Goal: Transaction & Acquisition: Purchase product/service

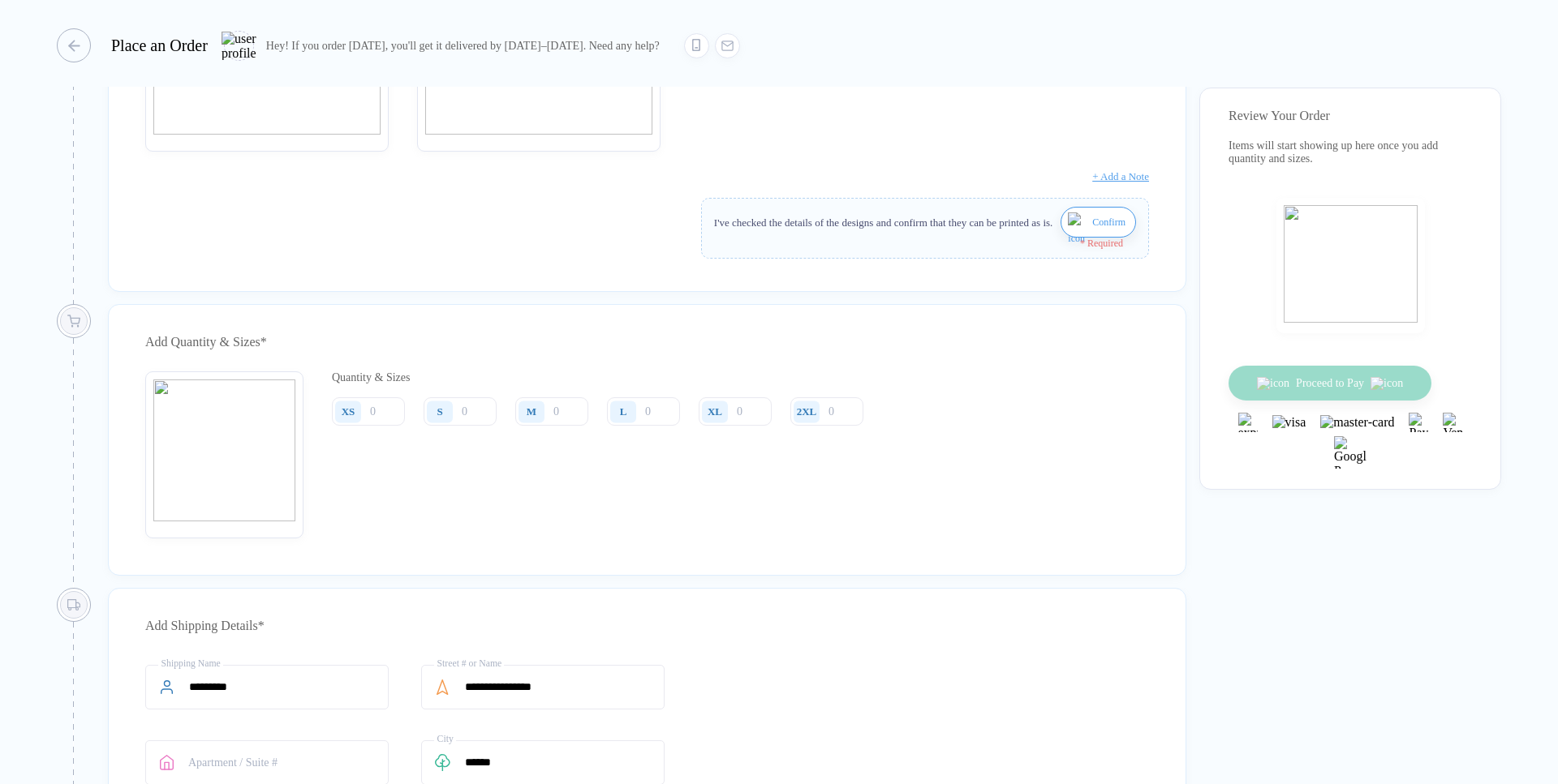
scroll to position [369, 0]
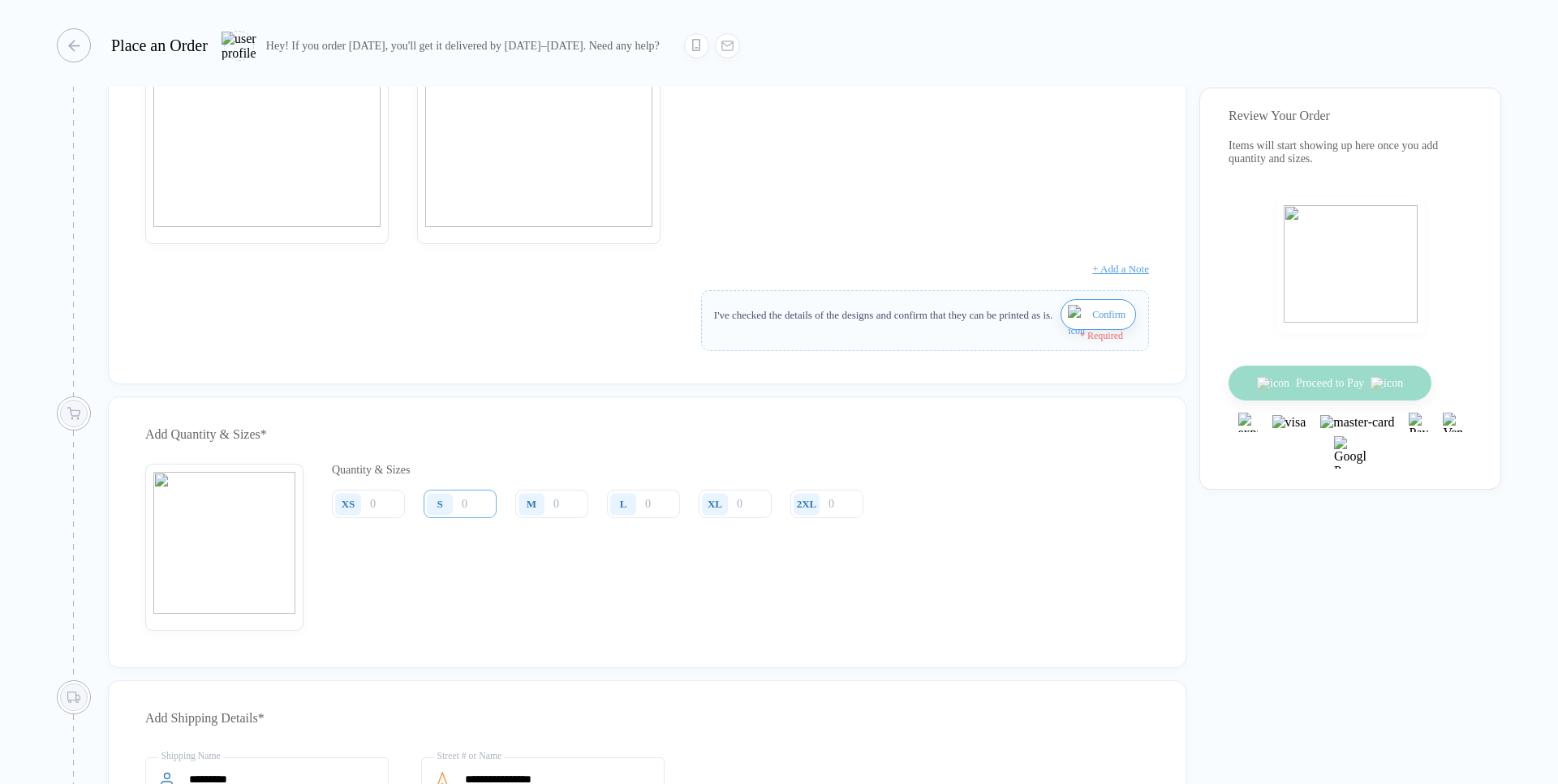
click at [473, 518] on input "number" at bounding box center [460, 503] width 73 height 28
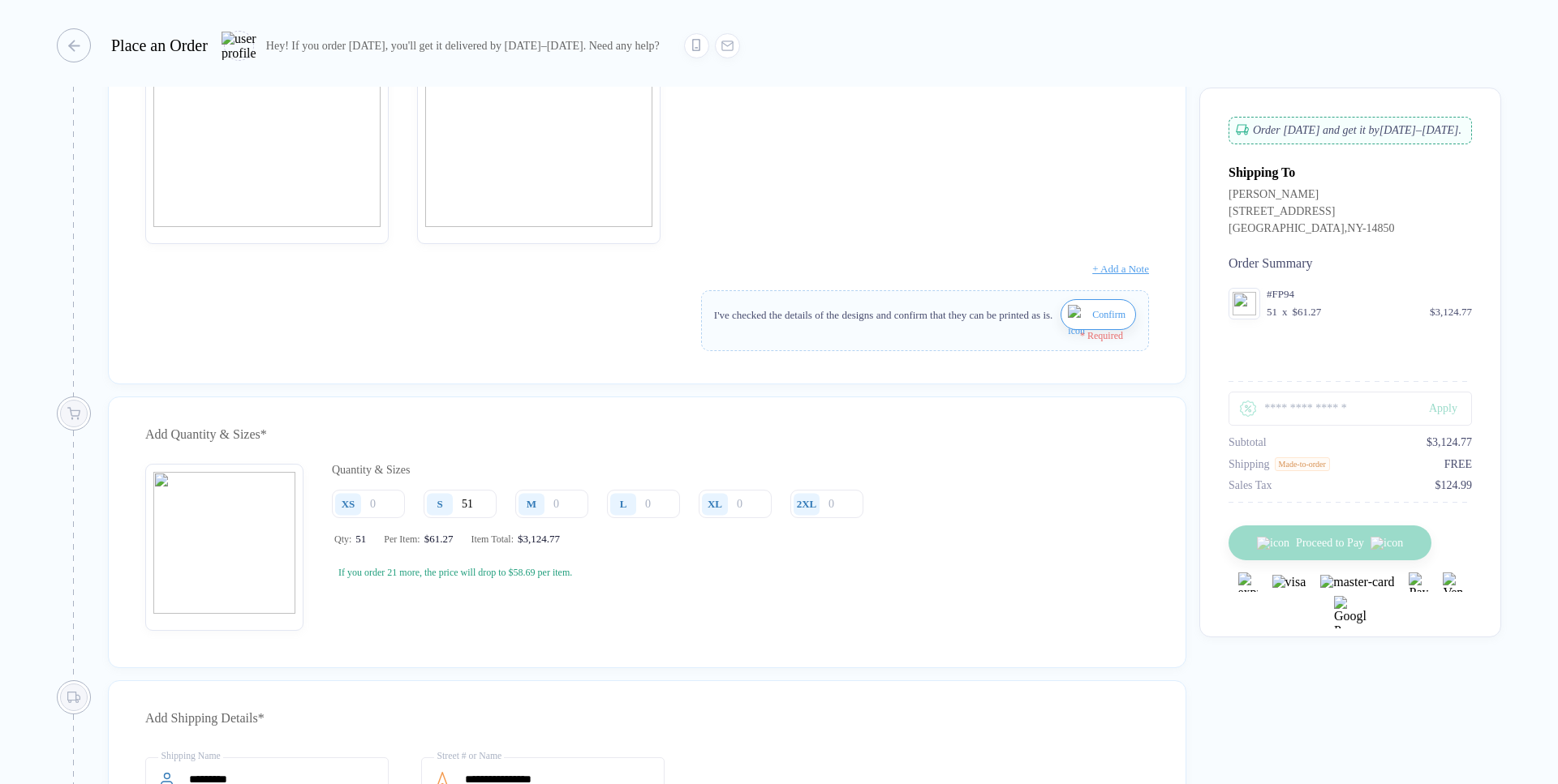
type input "51"
click at [1085, 320] on button "Confirm" at bounding box center [1098, 315] width 75 height 31
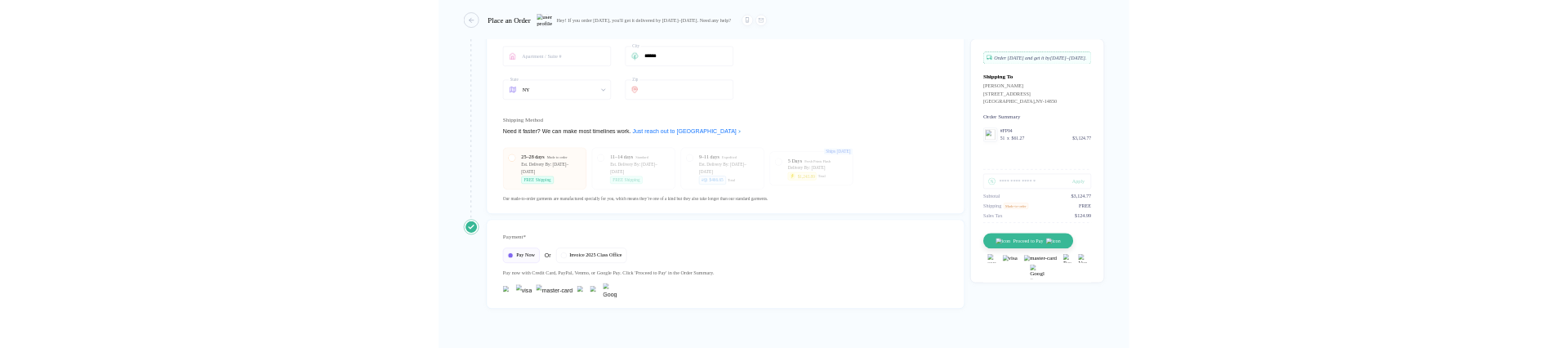
scroll to position [1117, 0]
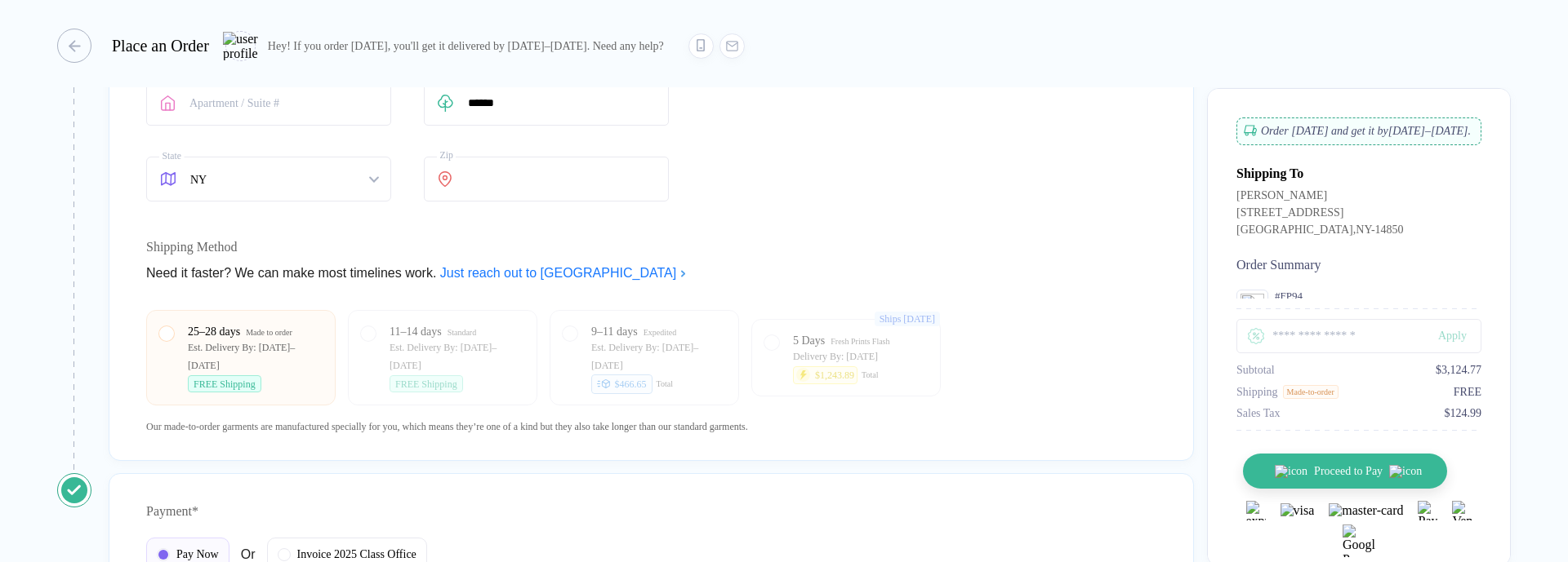
click at [1270, 489] on button "Proceed to Pay" at bounding box center [1345, 471] width 204 height 36
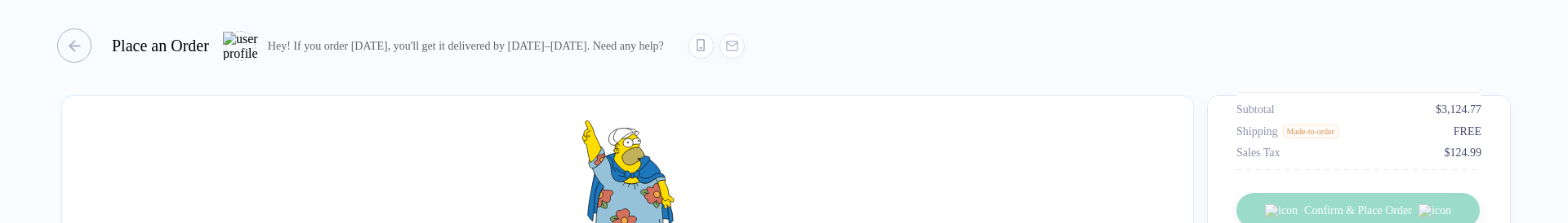
click at [828, 218] on div at bounding box center [627, 186] width 1057 height 130
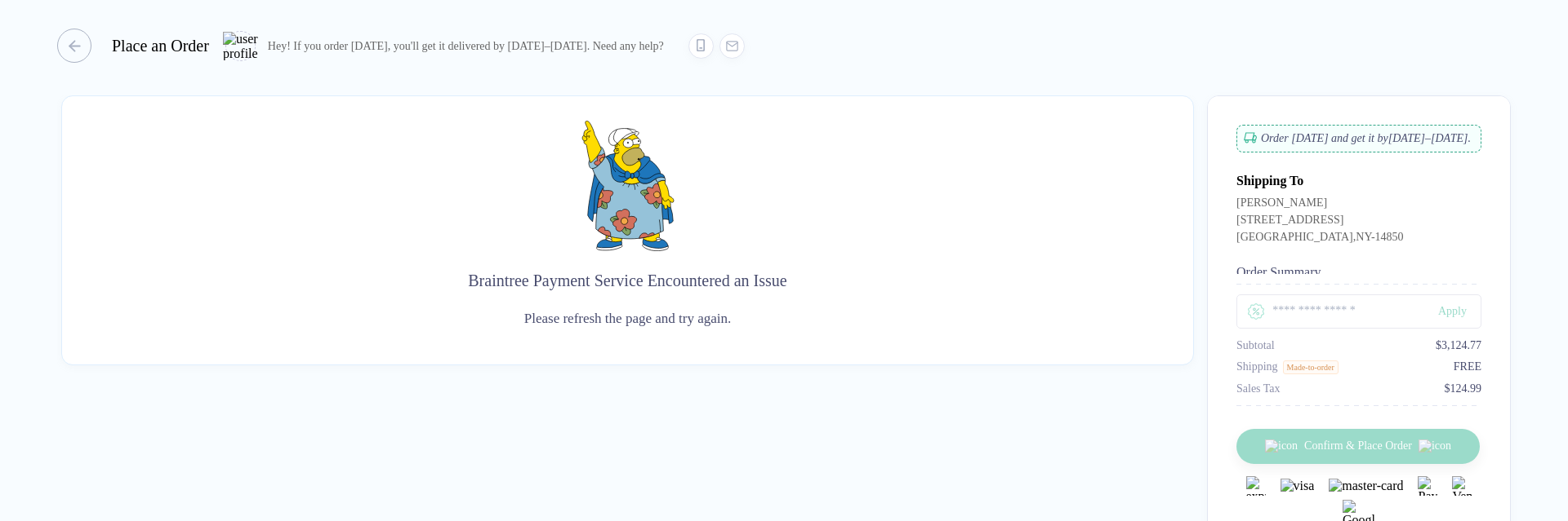
click at [1003, 291] on div "Braintree Payment Service Encountered an Issue" at bounding box center [627, 281] width 1057 height 26
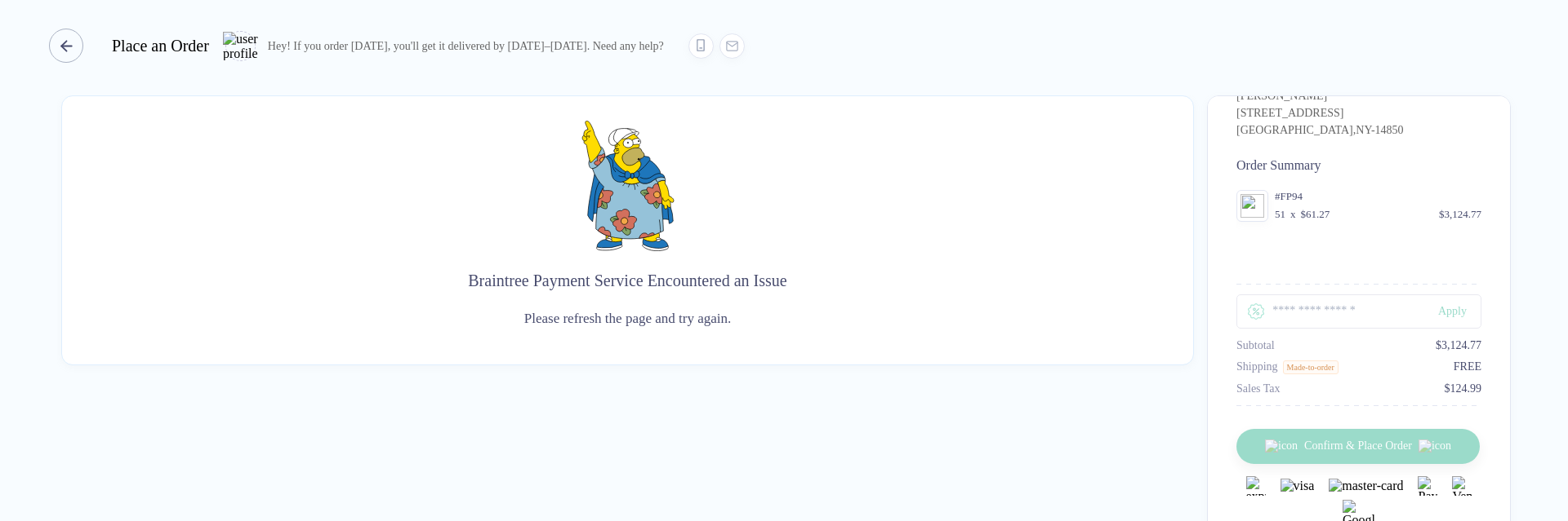
click at [90, 51] on div "Place an Order" at bounding box center [133, 46] width 152 height 35
click at [78, 48] on div "button" at bounding box center [67, 46] width 35 height 35
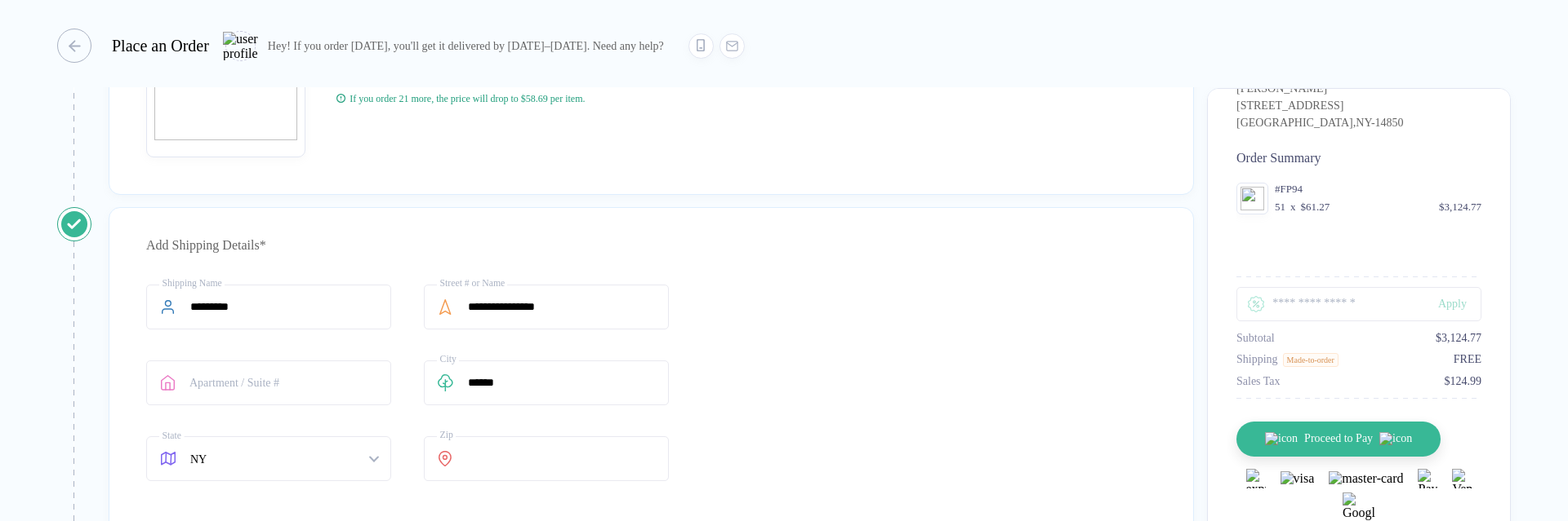
scroll to position [1384, 0]
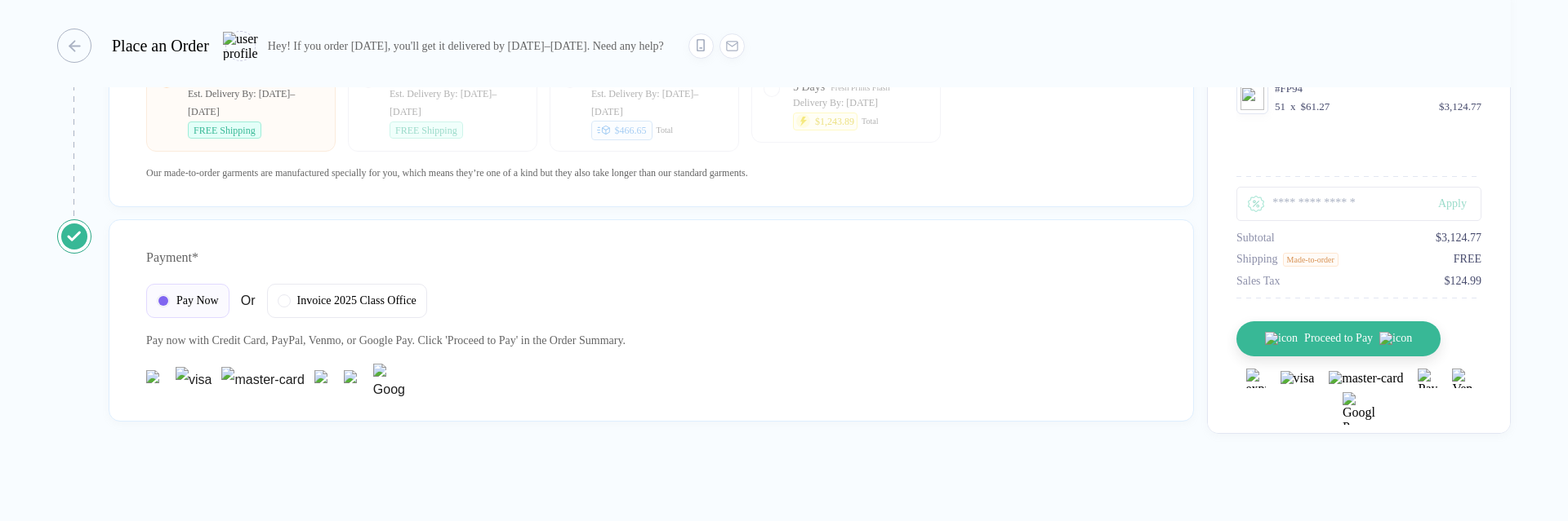
click at [372, 282] on div "Payment * Pay Now Or Invoice 2025 Class Office Pay now with Credit Card, PayPal…" at bounding box center [651, 321] width 1085 height 202
click at [354, 301] on span "Invoice 2025 Class Office" at bounding box center [356, 299] width 119 height 13
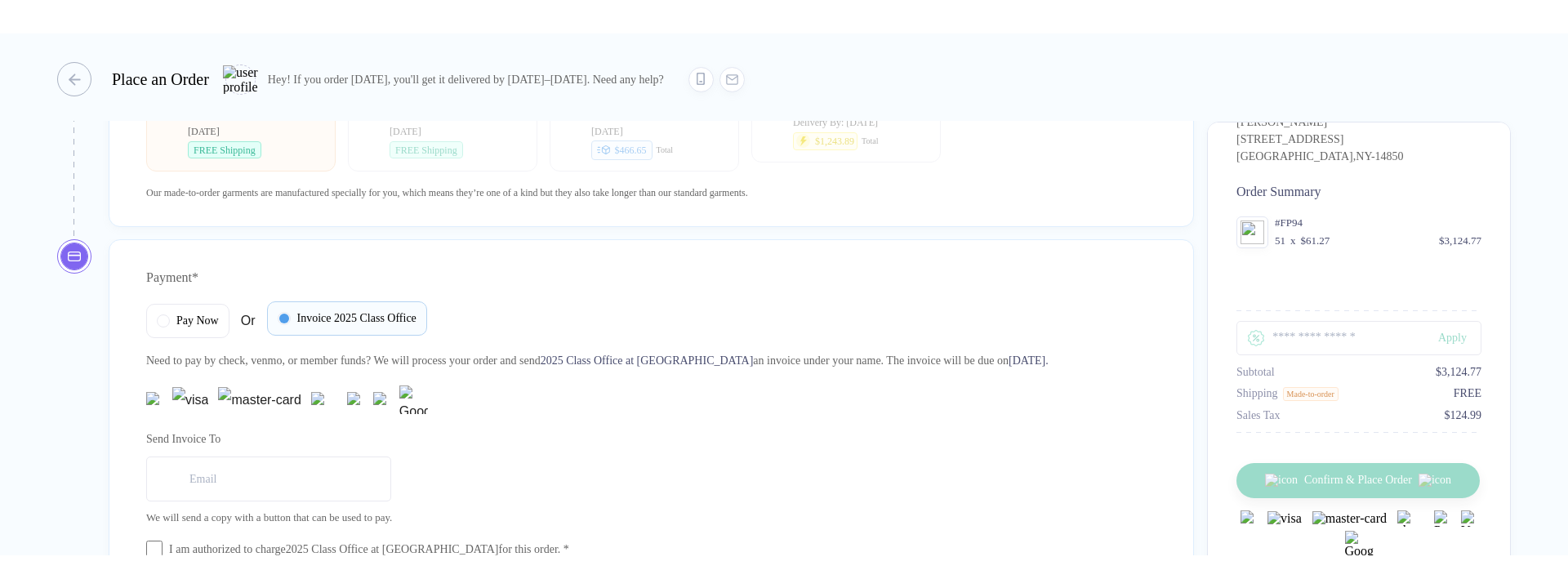
scroll to position [1547, 0]
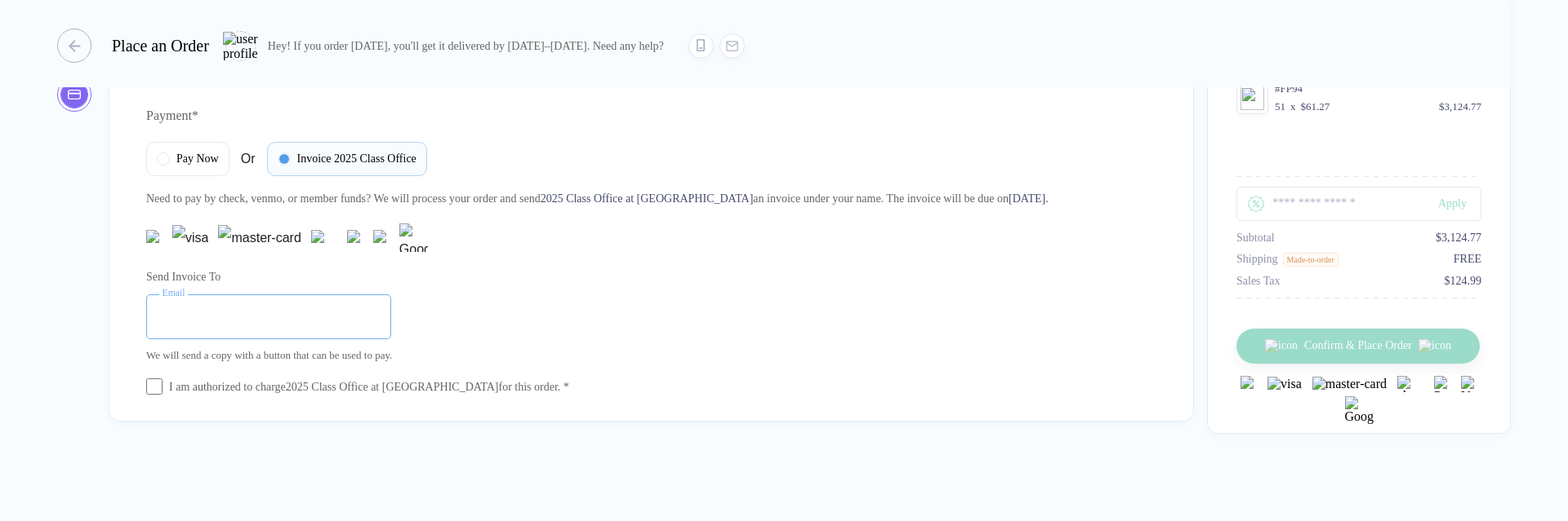
click at [291, 303] on input "email" at bounding box center [268, 316] width 245 height 45
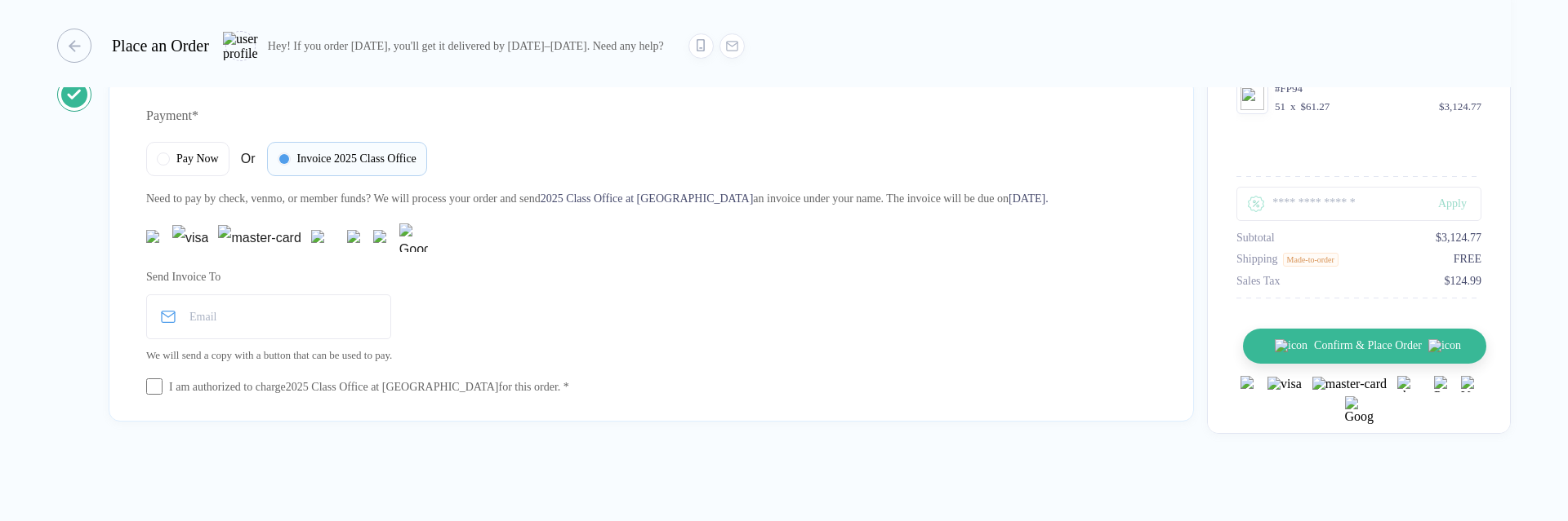
drag, startPoint x: 1348, startPoint y: 342, endPoint x: 1348, endPoint y: 353, distance: 11.0
click at [1346, 342] on div "Confirm & Place Order" at bounding box center [1358, 371] width 245 height 125
click at [1348, 356] on button "Confirm & Place Order" at bounding box center [1364, 346] width 243 height 36
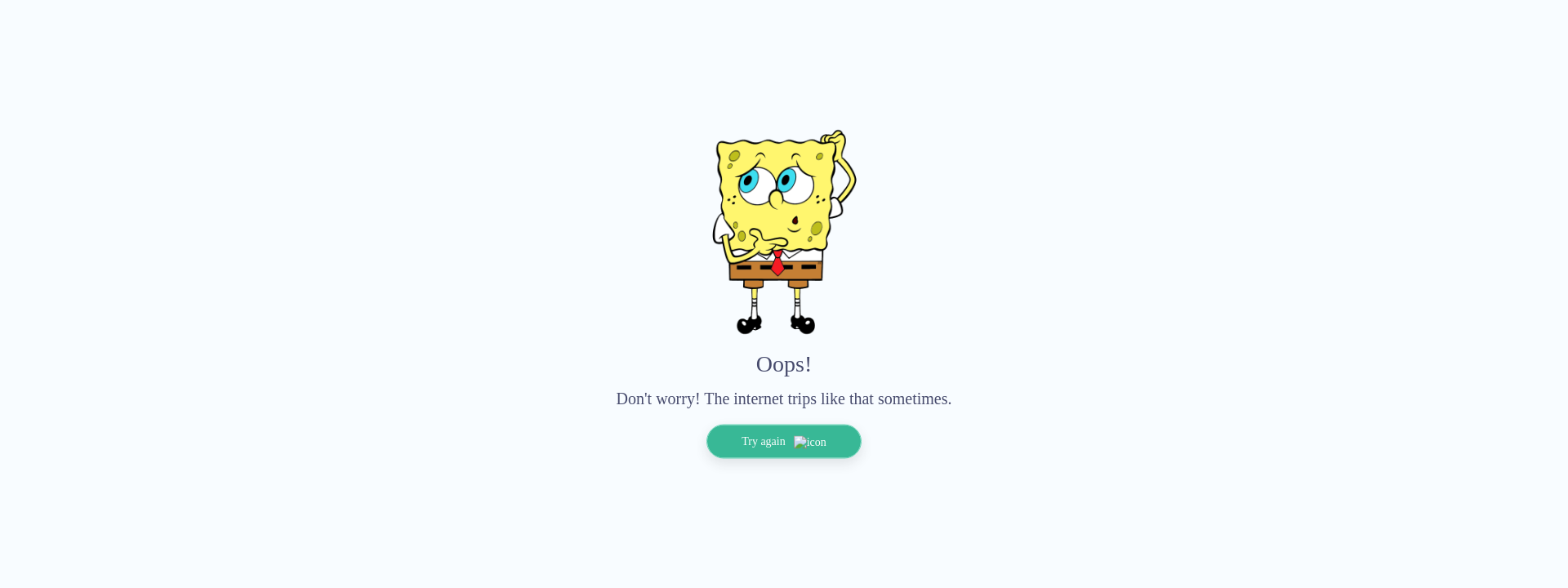
click at [748, 423] on div "Oops! Don't worry! The internet trips like that sometimes. Try again" at bounding box center [784, 294] width 1490 height 329
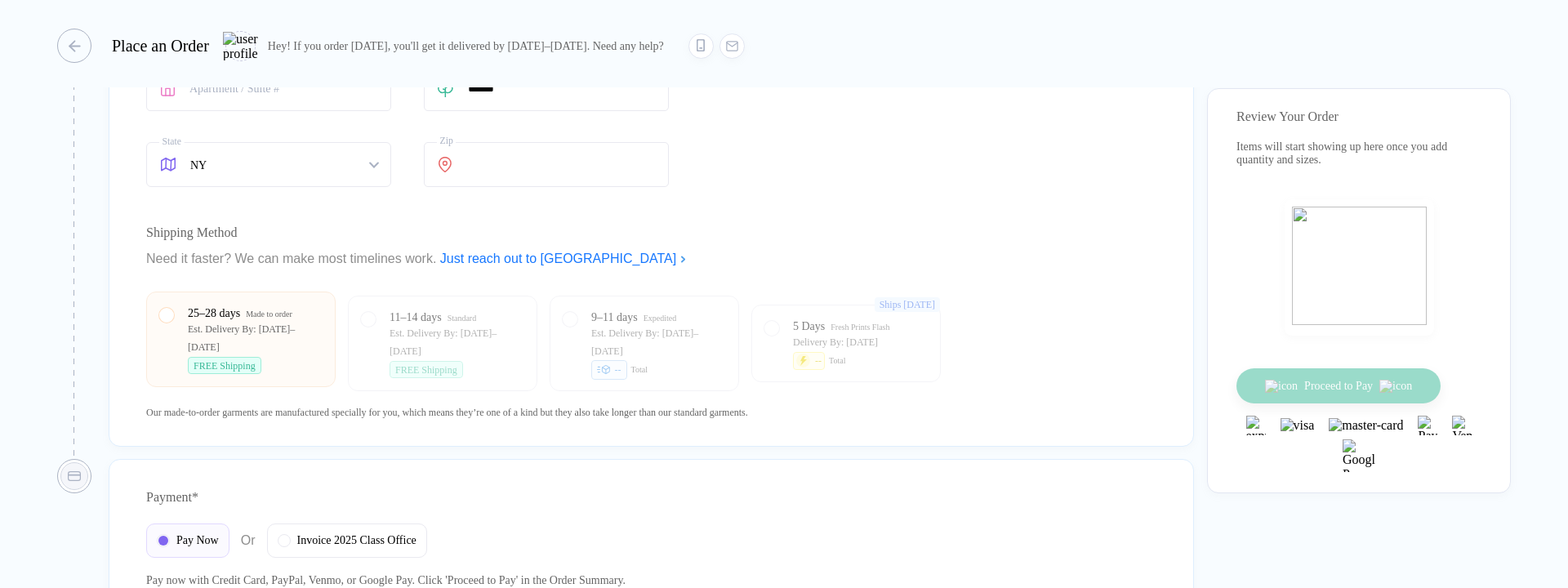
click at [187, 342] on div "25–28 days Made to order Est. Delivery By: Oct 12–15 FREE Shipping" at bounding box center [241, 339] width 163 height 69
click at [187, 342] on div "**********" at bounding box center [651, 180] width 1085 height 534
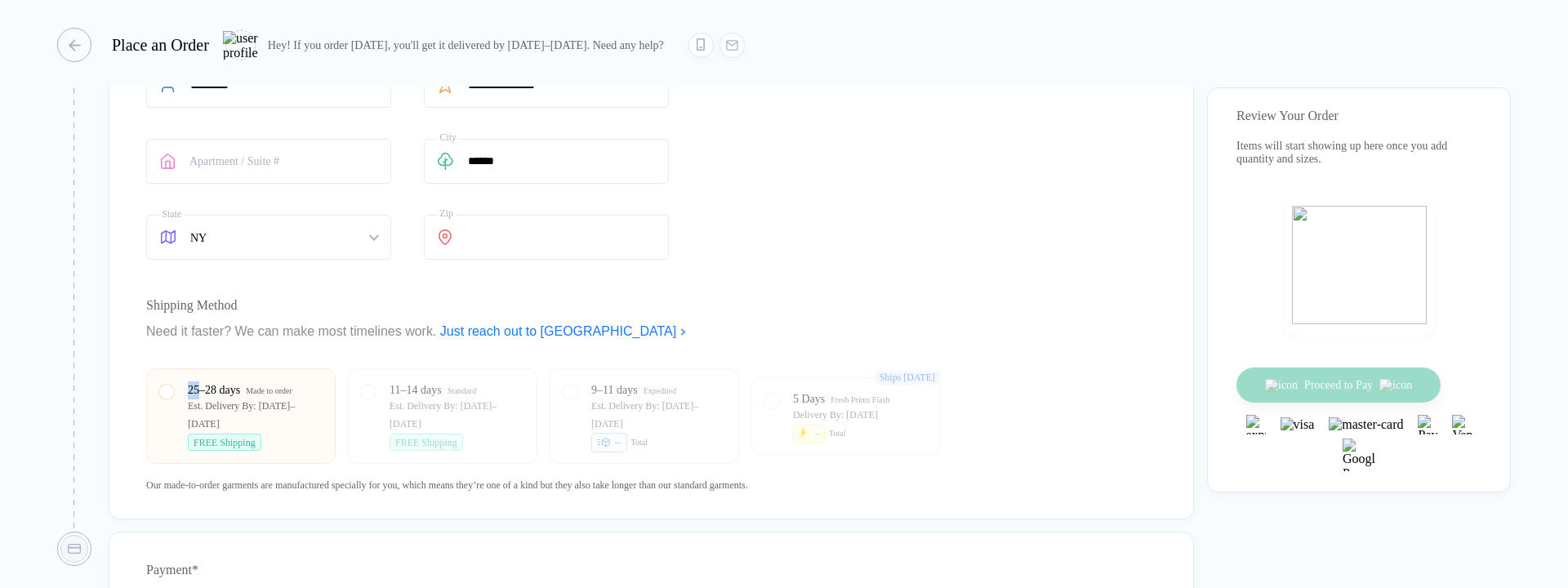
drag, startPoint x: 188, startPoint y: 342, endPoint x: 192, endPoint y: 350, distance: 8.9
click at [189, 342] on div "Need it faster? We can make most timelines work. Just reach out to us" at bounding box center [651, 331] width 1010 height 26
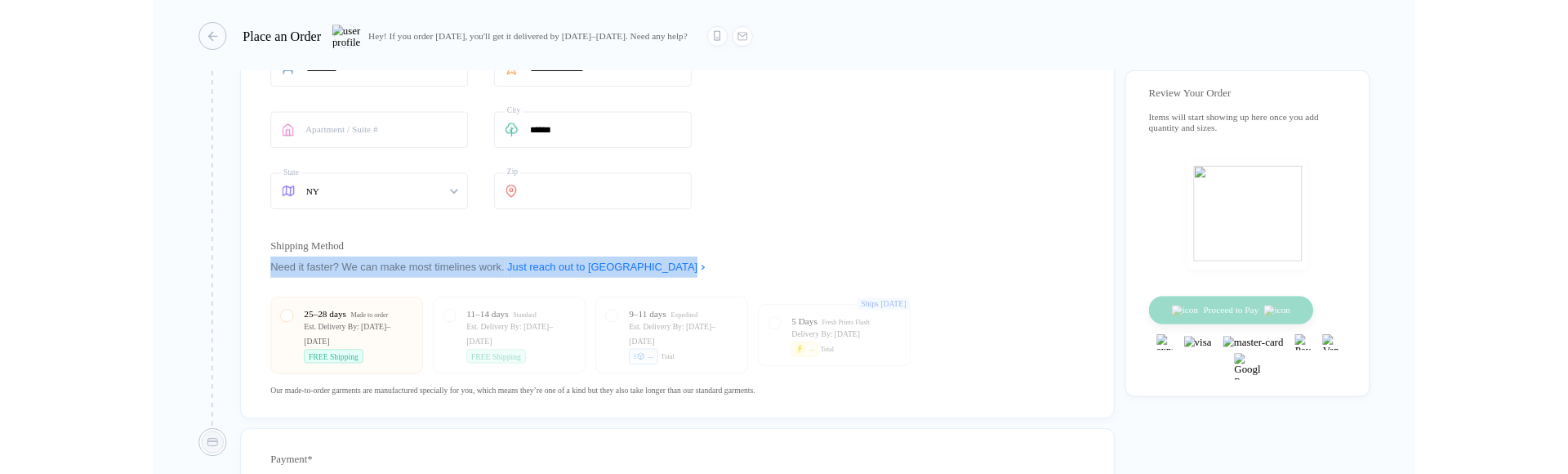
scroll to position [2, 0]
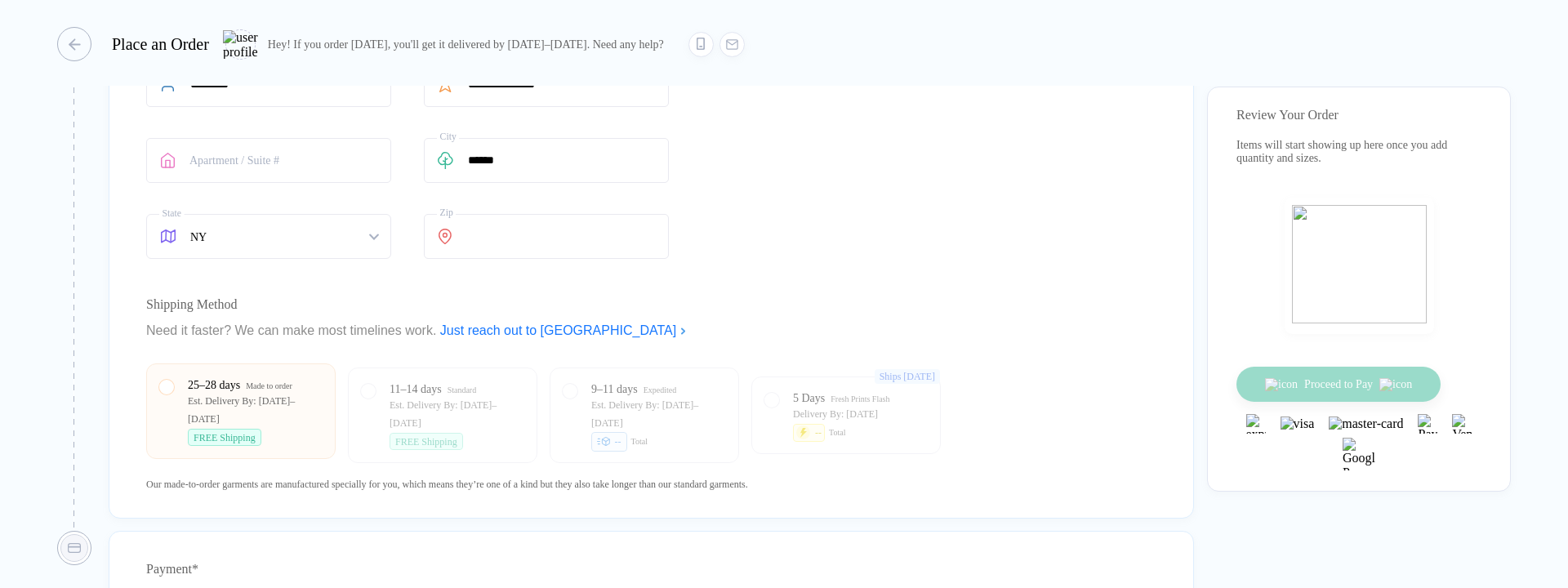
click at [197, 428] on div "Est. Delivery By: [DATE]–[DATE]" at bounding box center [255, 409] width 135 height 36
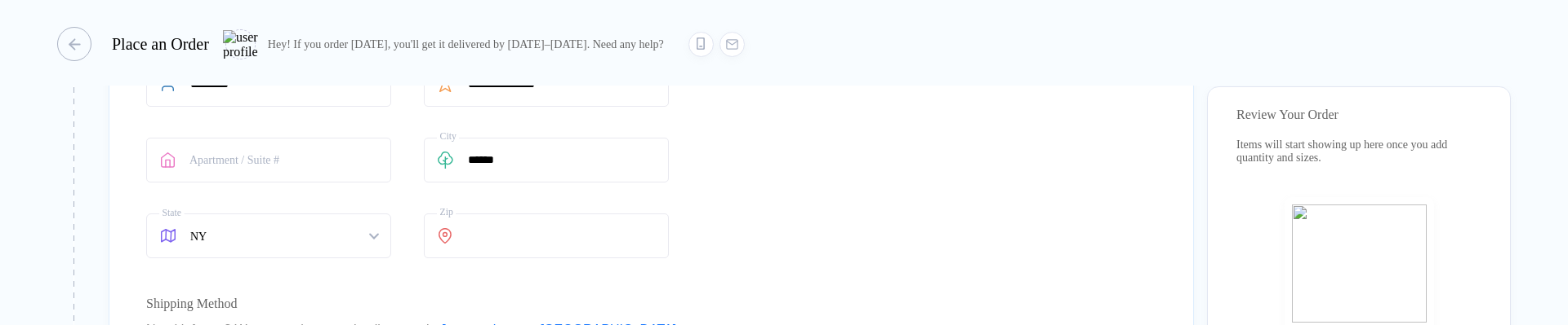
click at [323, 317] on div "Shipping Method" at bounding box center [651, 304] width 1010 height 26
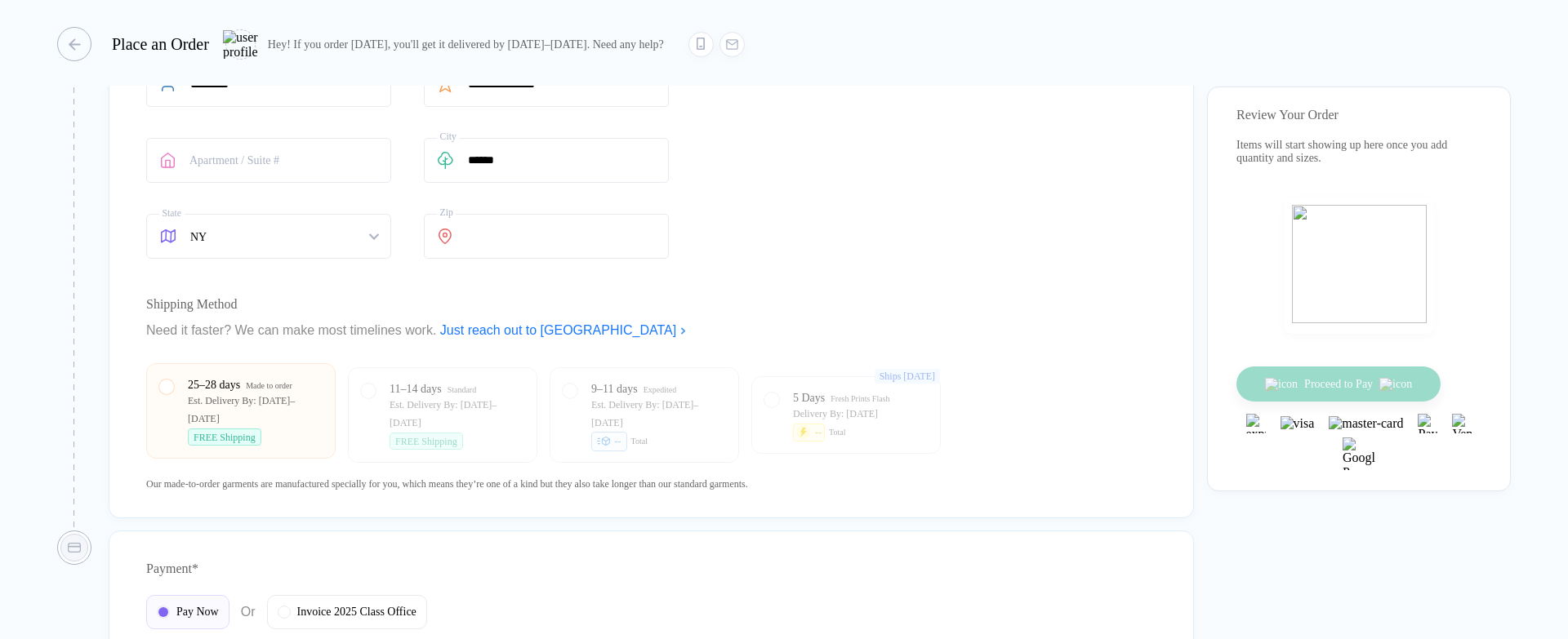
click at [267, 396] on div "Made to order" at bounding box center [269, 386] width 46 height 18
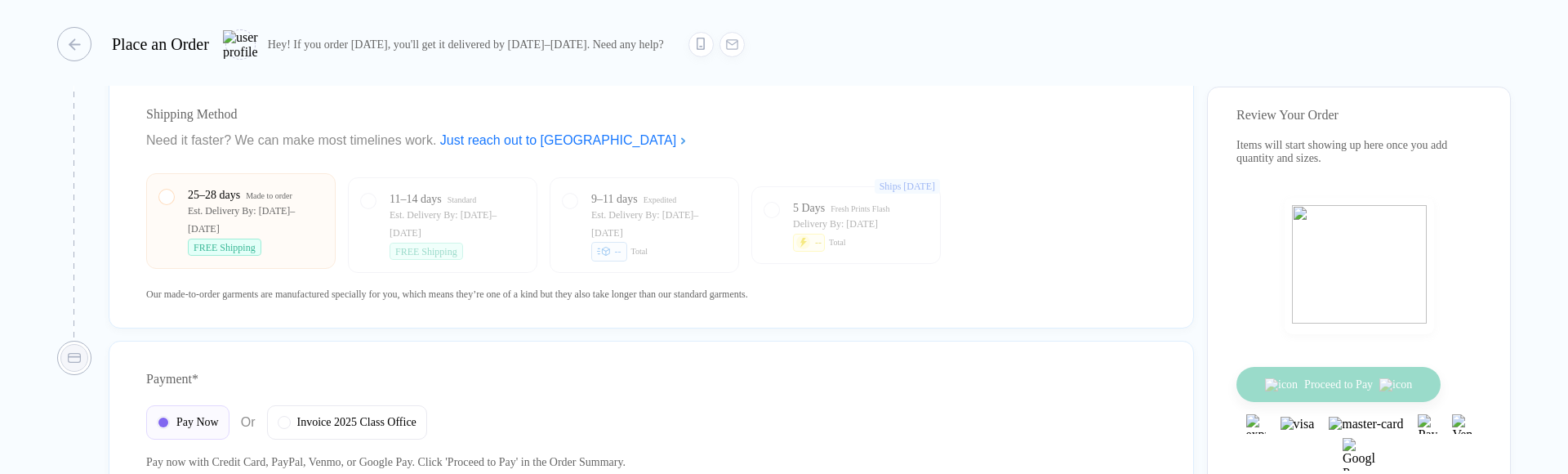
scroll to position [1259, 0]
click at [248, 230] on div "Est. Delivery By: [DATE]–[DATE]" at bounding box center [255, 222] width 135 height 36
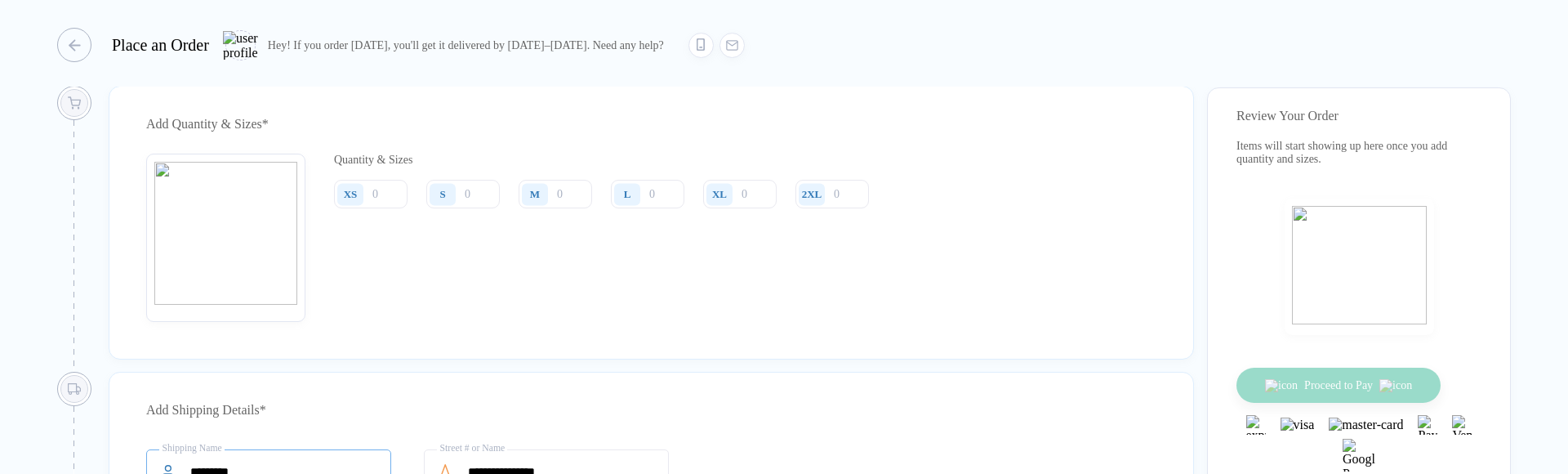
scroll to position [685, 0]
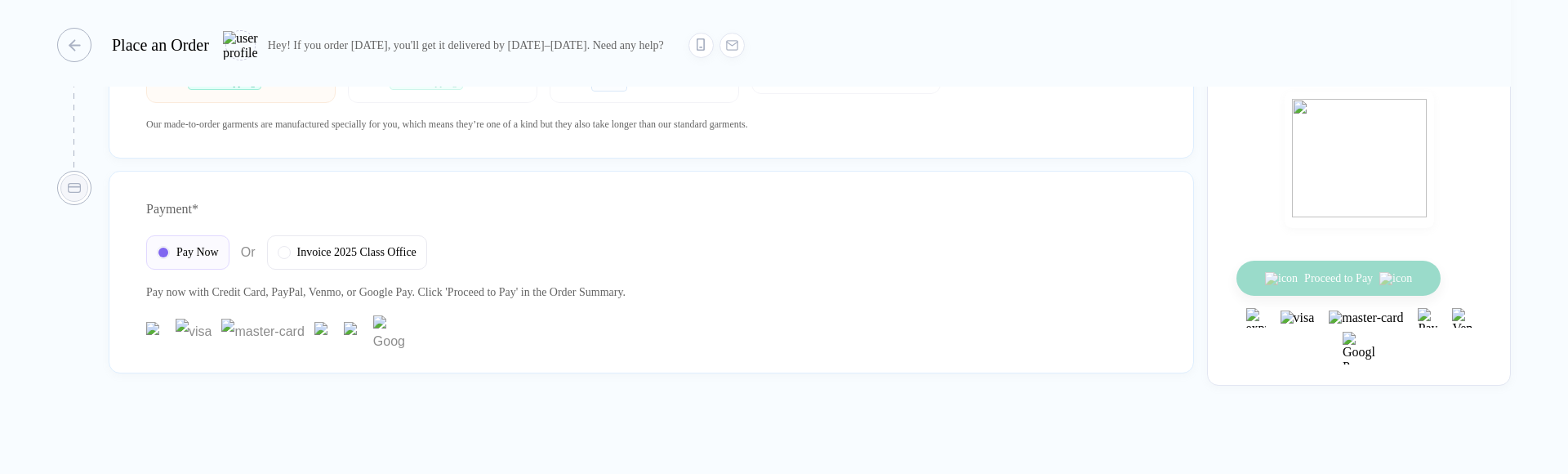
drag, startPoint x: 356, startPoint y: 470, endPoint x: 382, endPoint y: 653, distance: 184.8
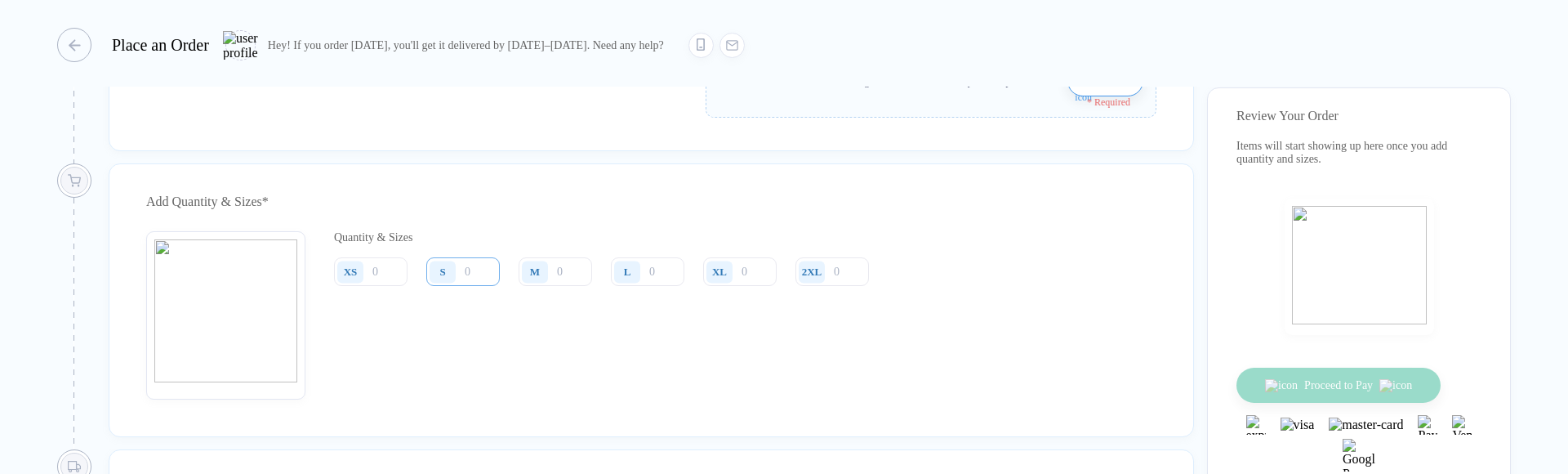
click at [474, 279] on input "number" at bounding box center [463, 271] width 74 height 28
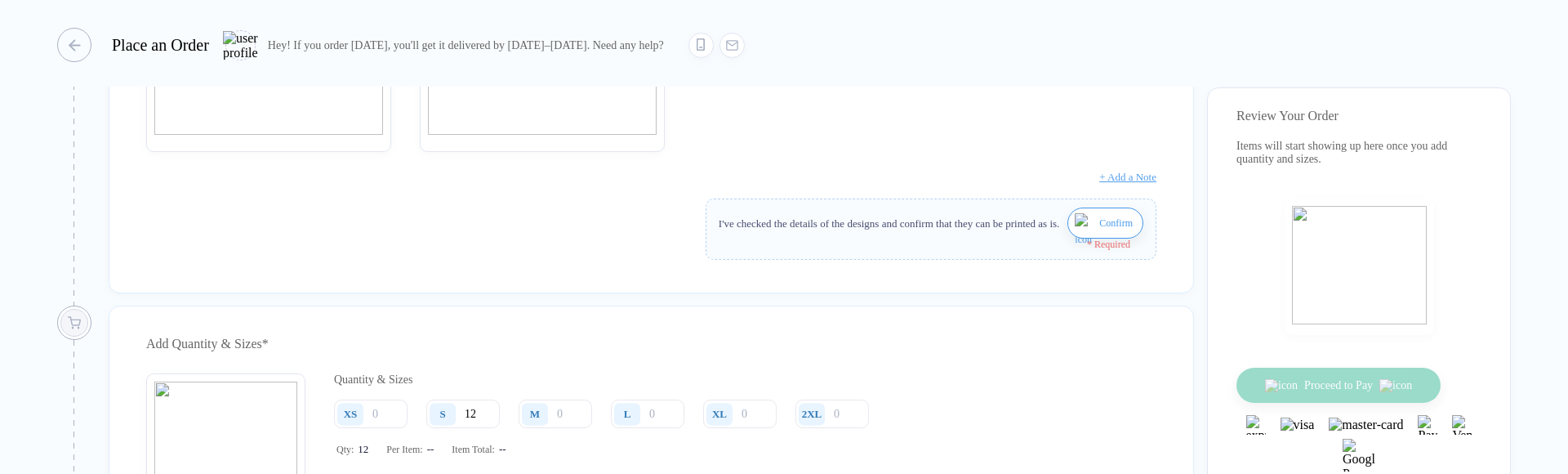
scroll to position [279, 0]
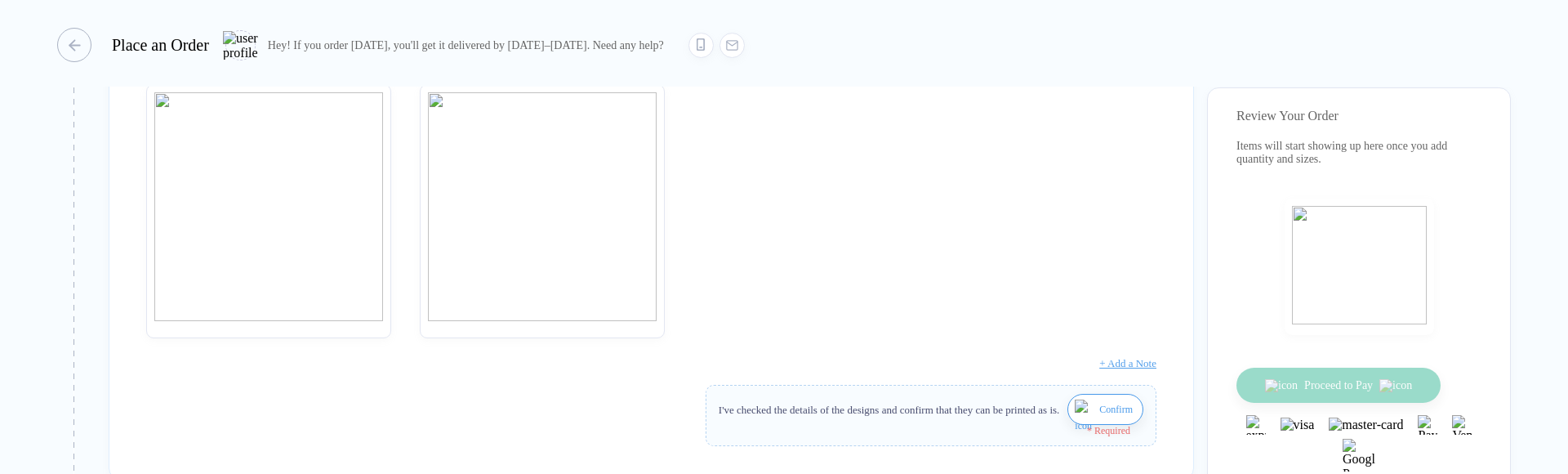
type input "12"
click at [1068, 414] on button "Confirm" at bounding box center [1105, 409] width 76 height 31
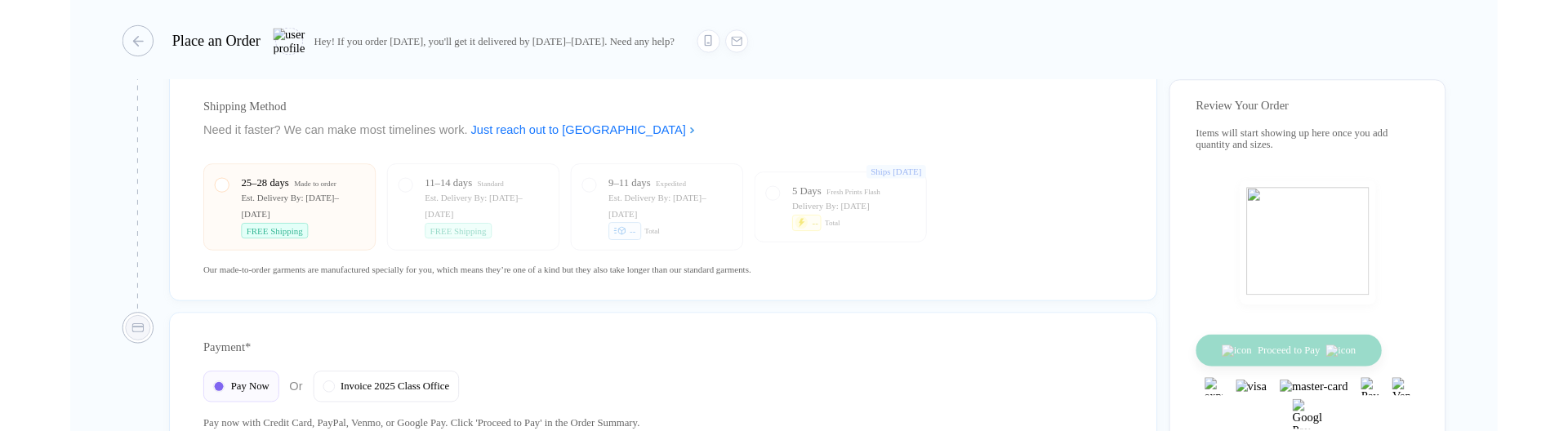
scroll to position [1433, 0]
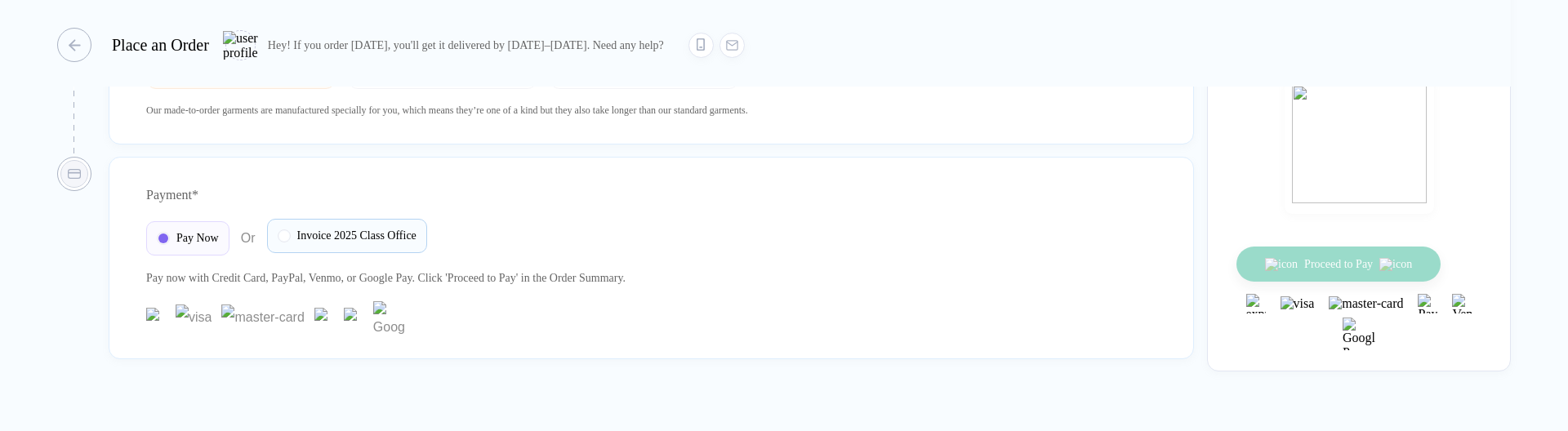
click at [365, 253] on div "Invoice 2025 Class Office" at bounding box center [347, 236] width 160 height 35
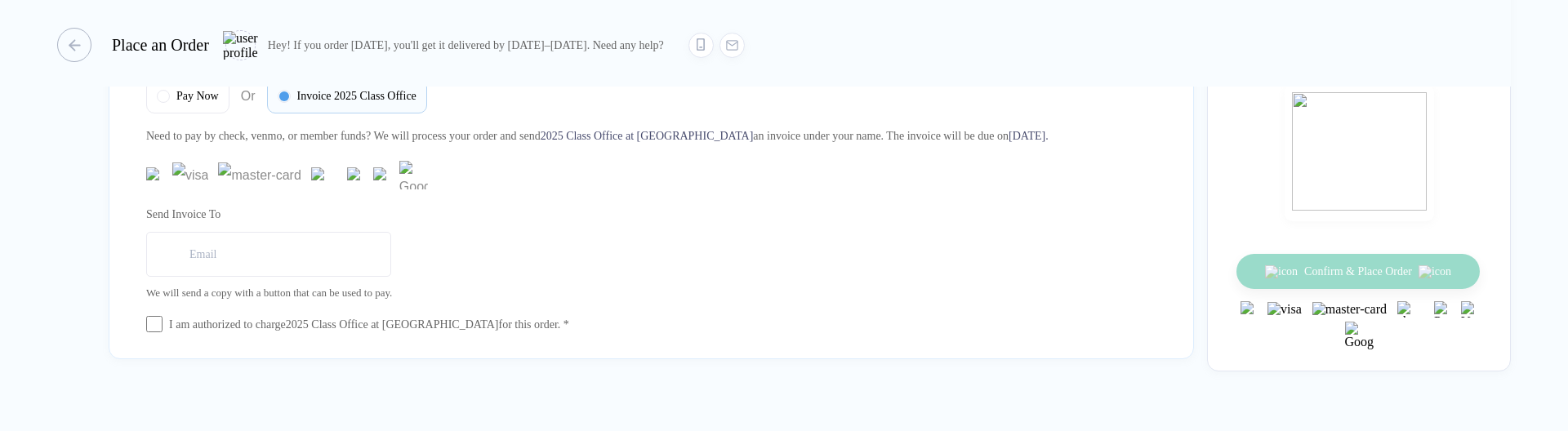
scroll to position [1619, 0]
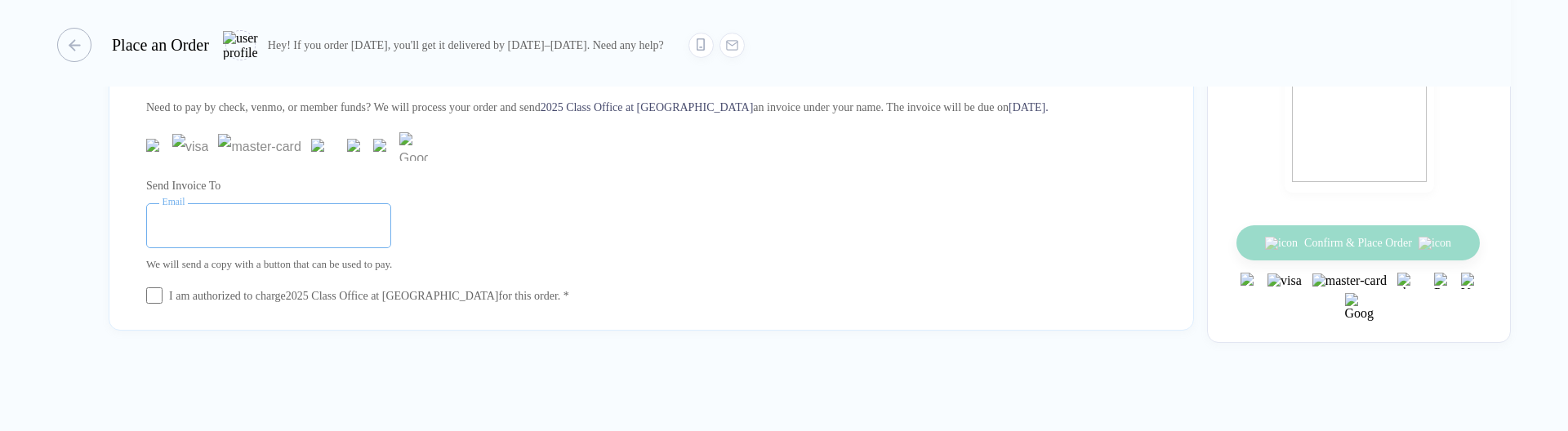
click at [280, 241] on input "email" at bounding box center [268, 225] width 245 height 45
type input "**********"
click at [150, 303] on div "**********" at bounding box center [651, 237] width 1010 height 137
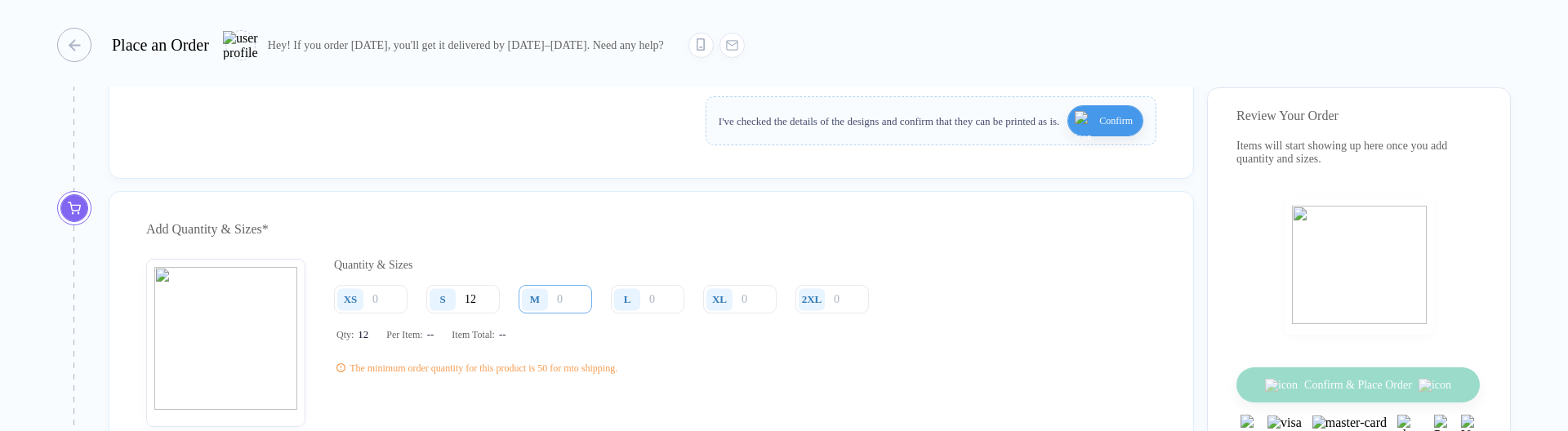
scroll to position [596, 0]
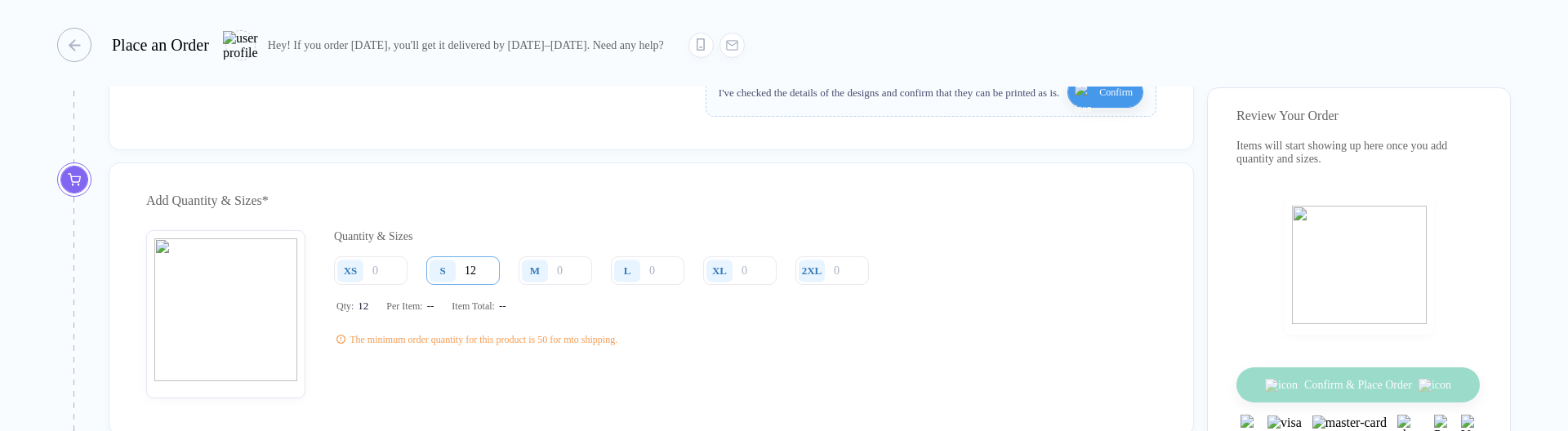
click at [476, 282] on input "12" at bounding box center [463, 270] width 74 height 28
click at [475, 282] on input "12" at bounding box center [463, 270] width 74 height 28
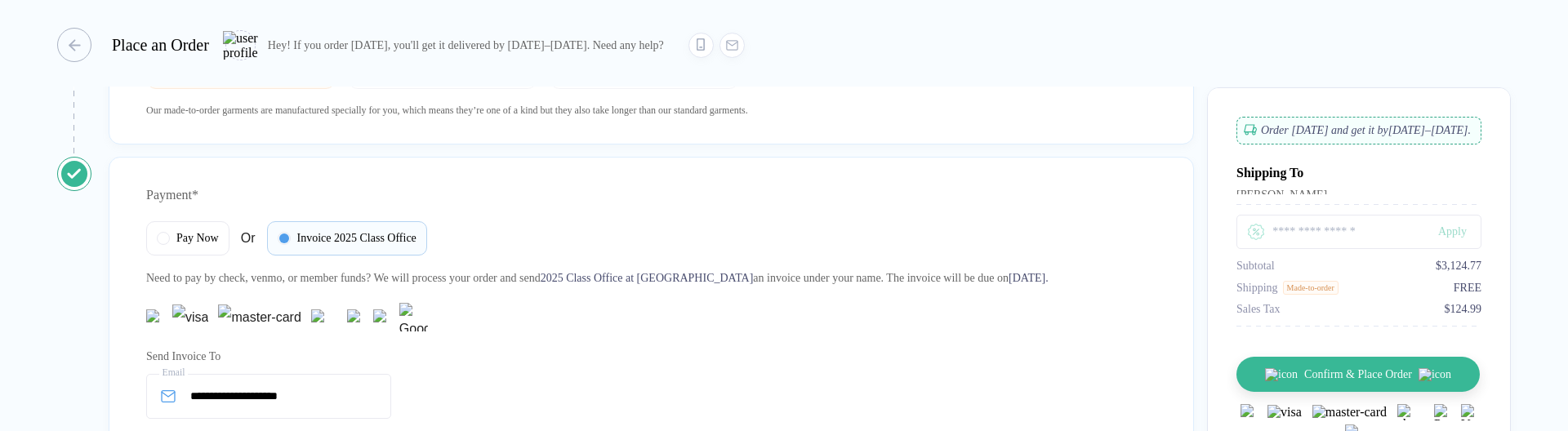
scroll to position [1637, 0]
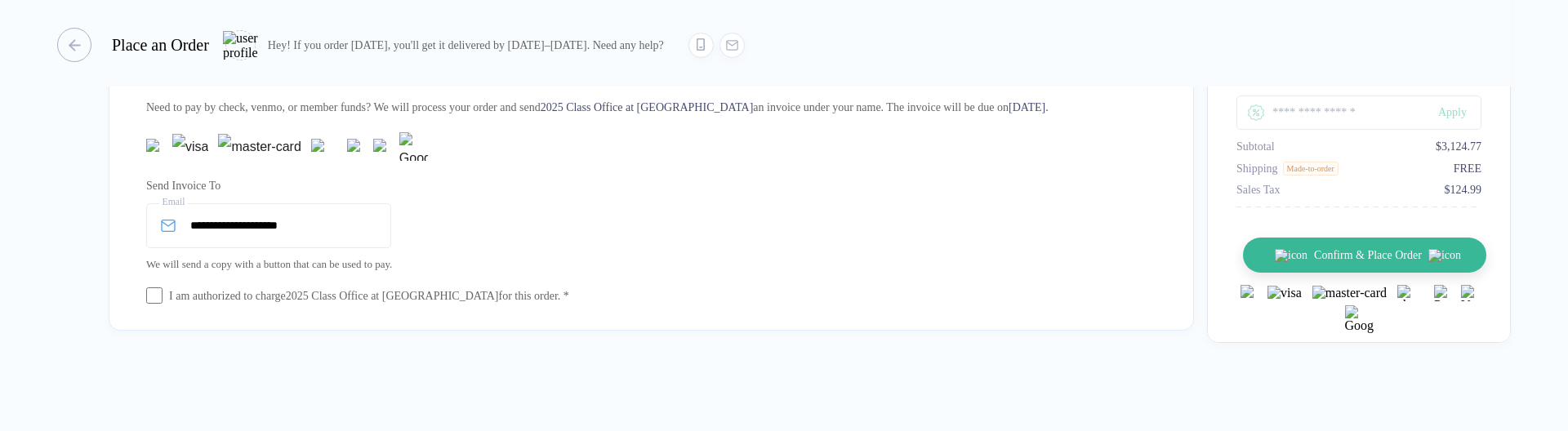
type input "51"
click at [1310, 265] on button "Confirm & Place Order" at bounding box center [1364, 255] width 243 height 36
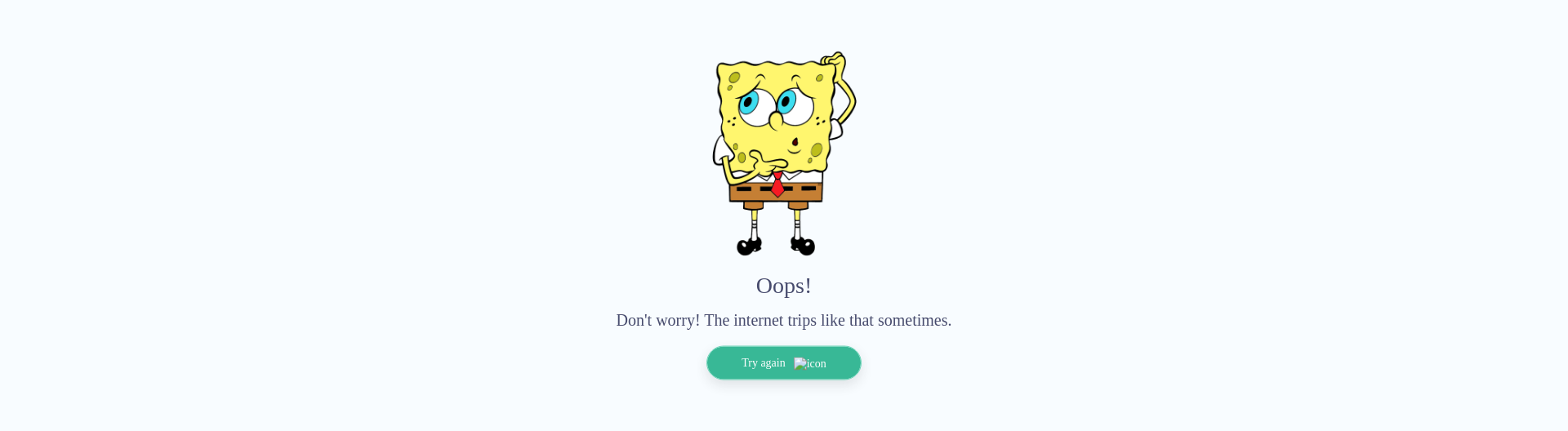
click at [1327, 267] on div "Oops! Don't worry! The internet trips like that sometimes." at bounding box center [784, 190] width 1490 height 278
click at [1484, 242] on div at bounding box center [784, 153] width 1490 height 205
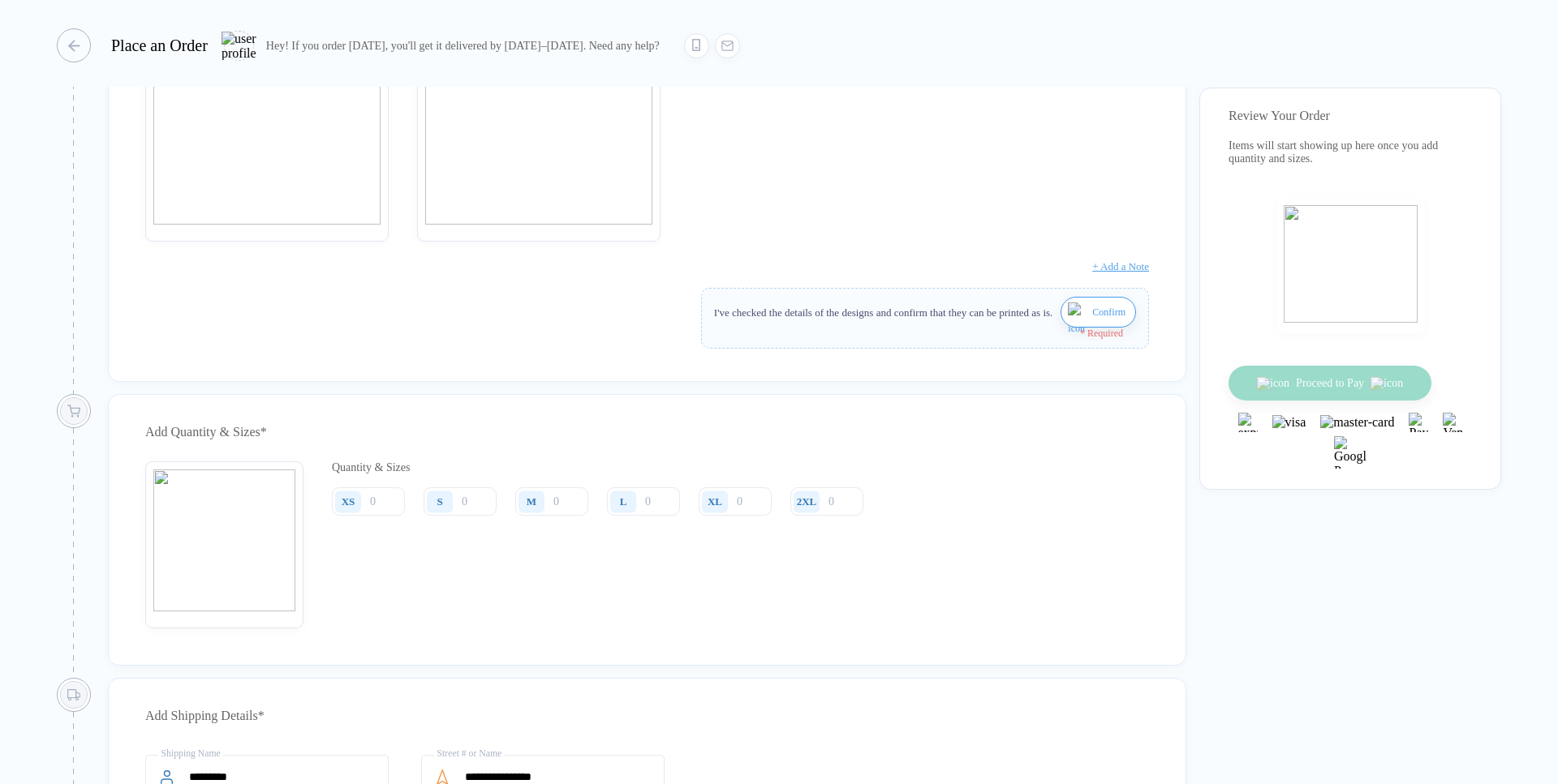
scroll to position [369, 0]
click at [1077, 317] on img "button" at bounding box center [1078, 324] width 20 height 39
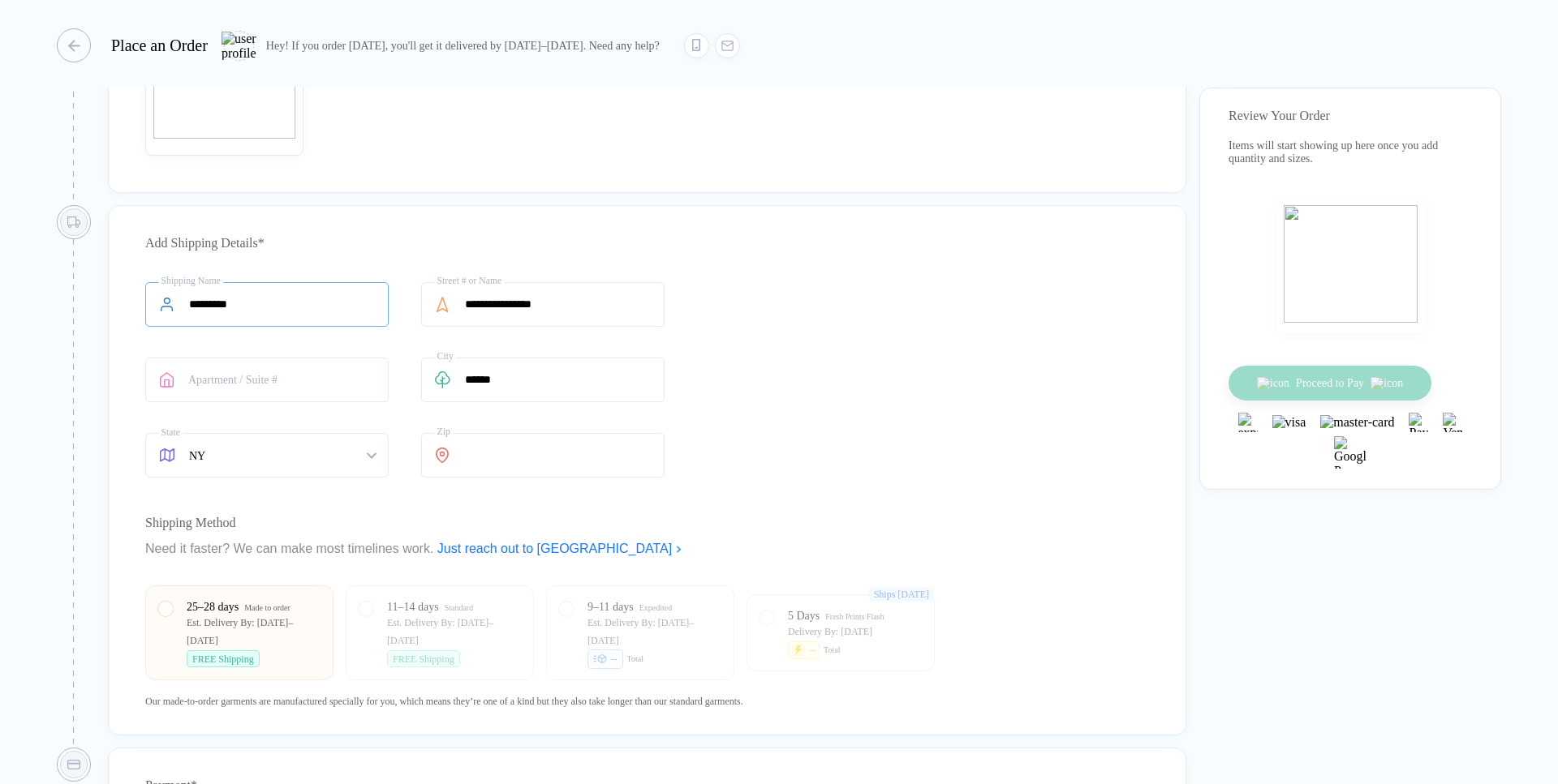
scroll to position [1110, 0]
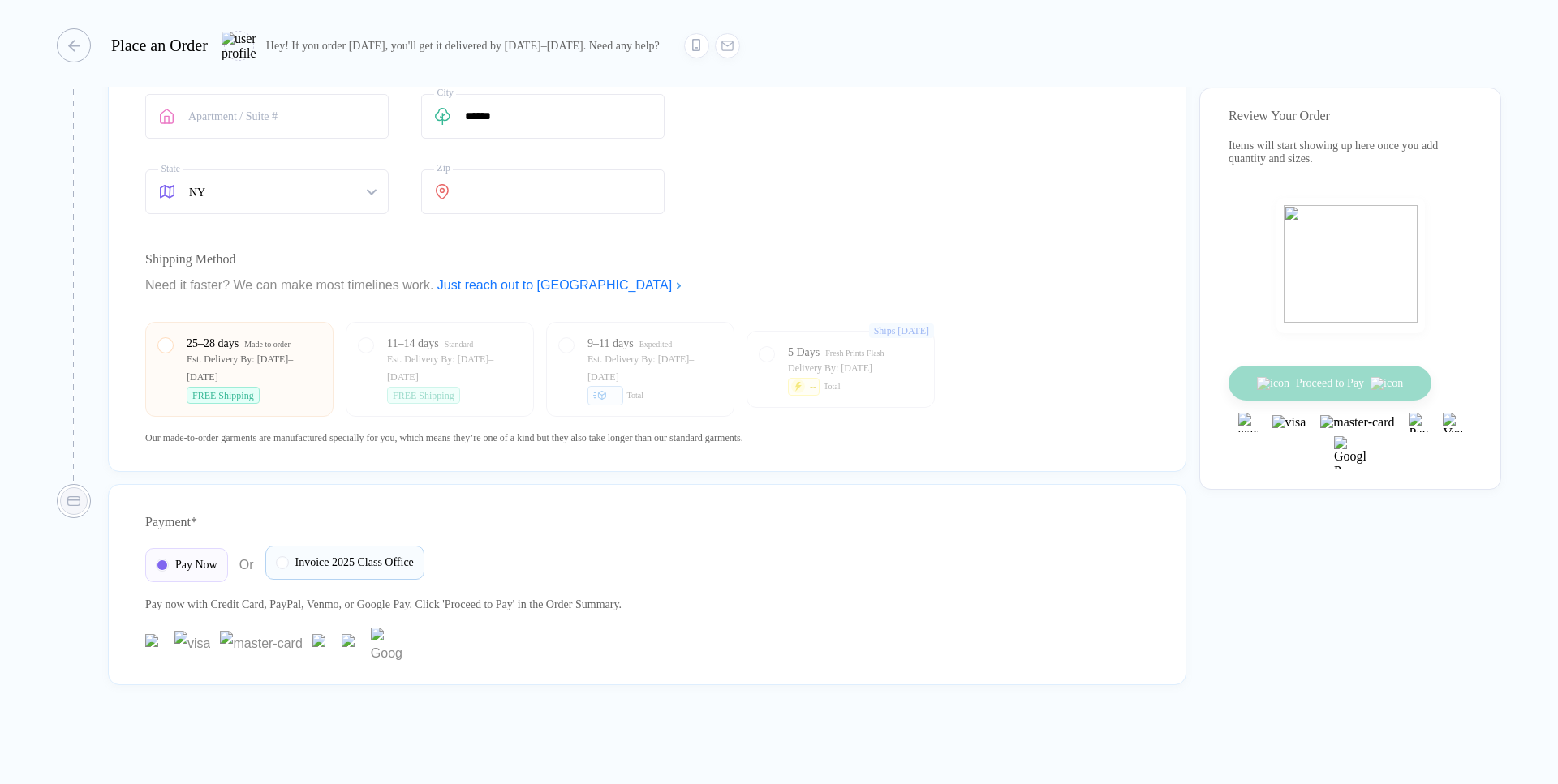
click at [315, 572] on div "Invoice 2025 Class Office" at bounding box center [345, 563] width 159 height 34
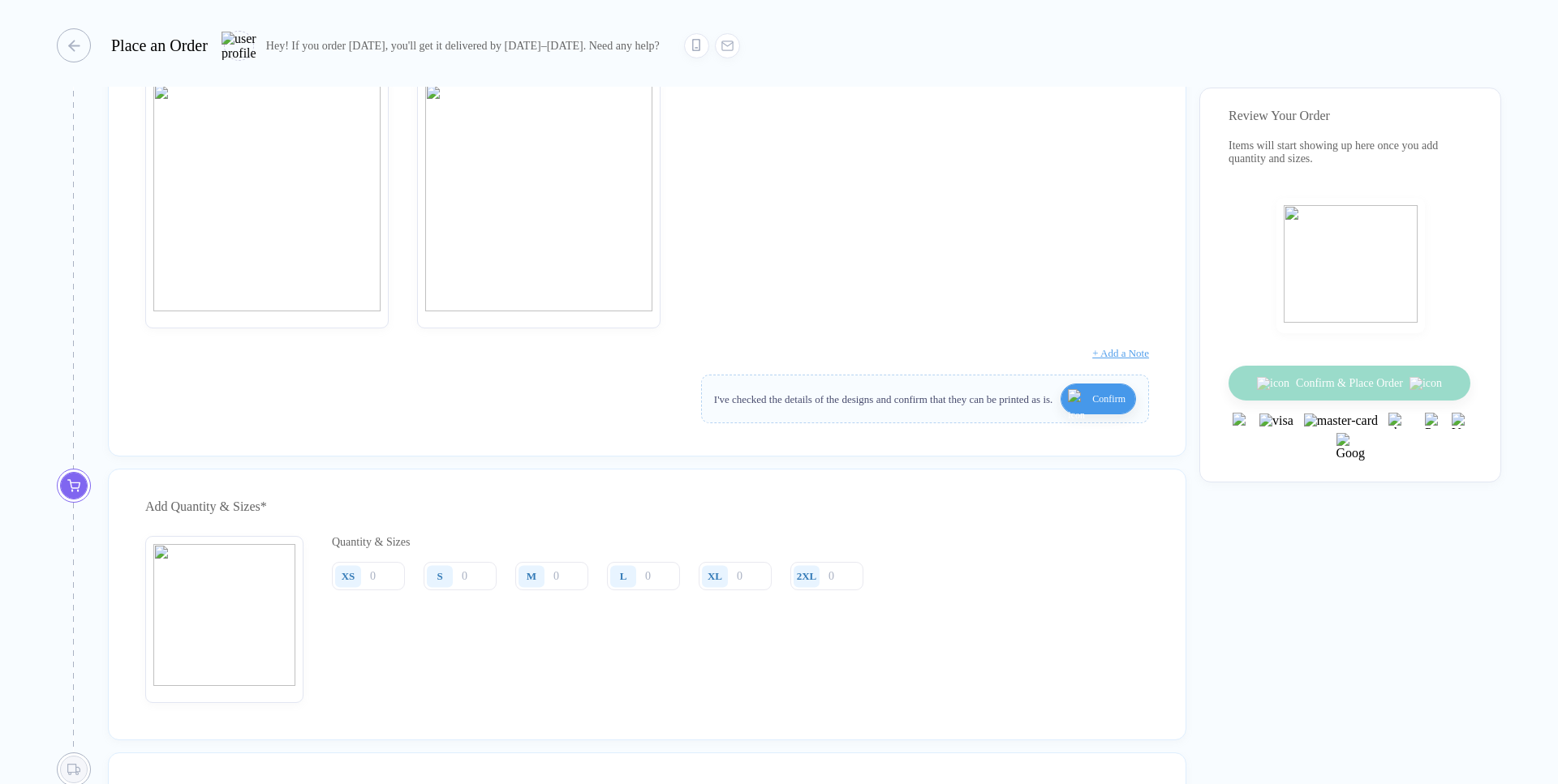
scroll to position [346, 0]
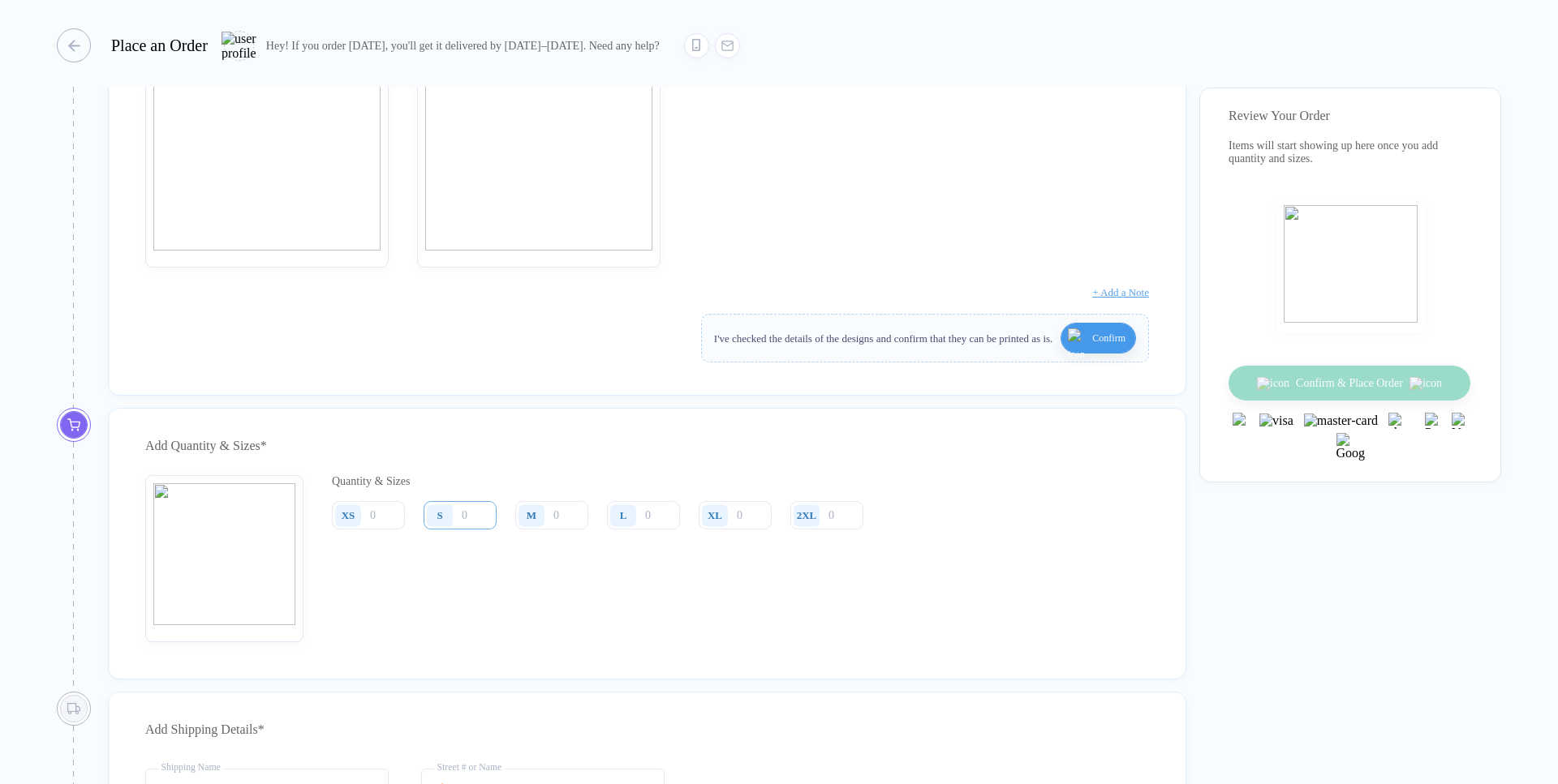
click at [480, 525] on input "number" at bounding box center [460, 515] width 73 height 28
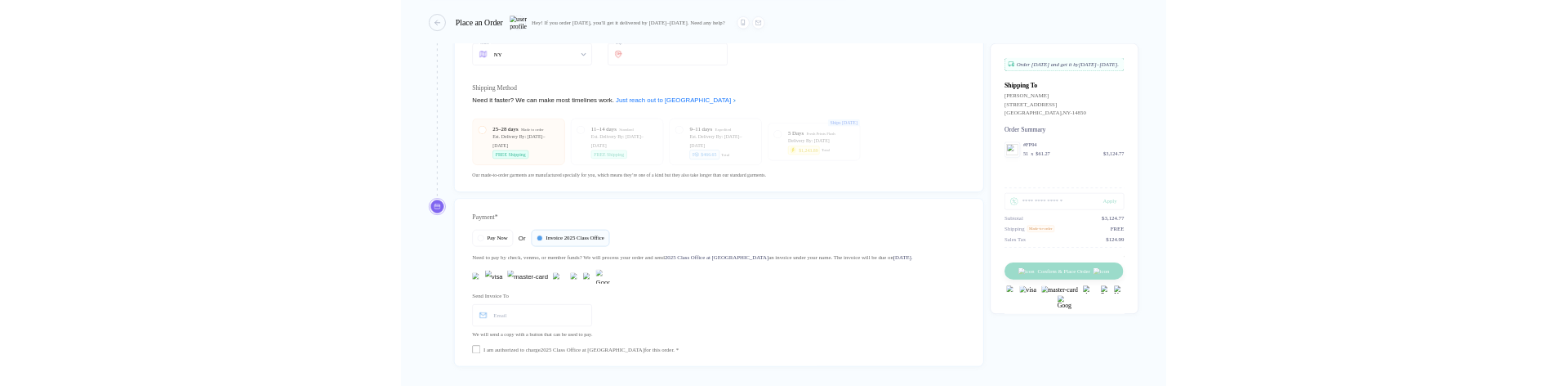
scroll to position [1281, 0]
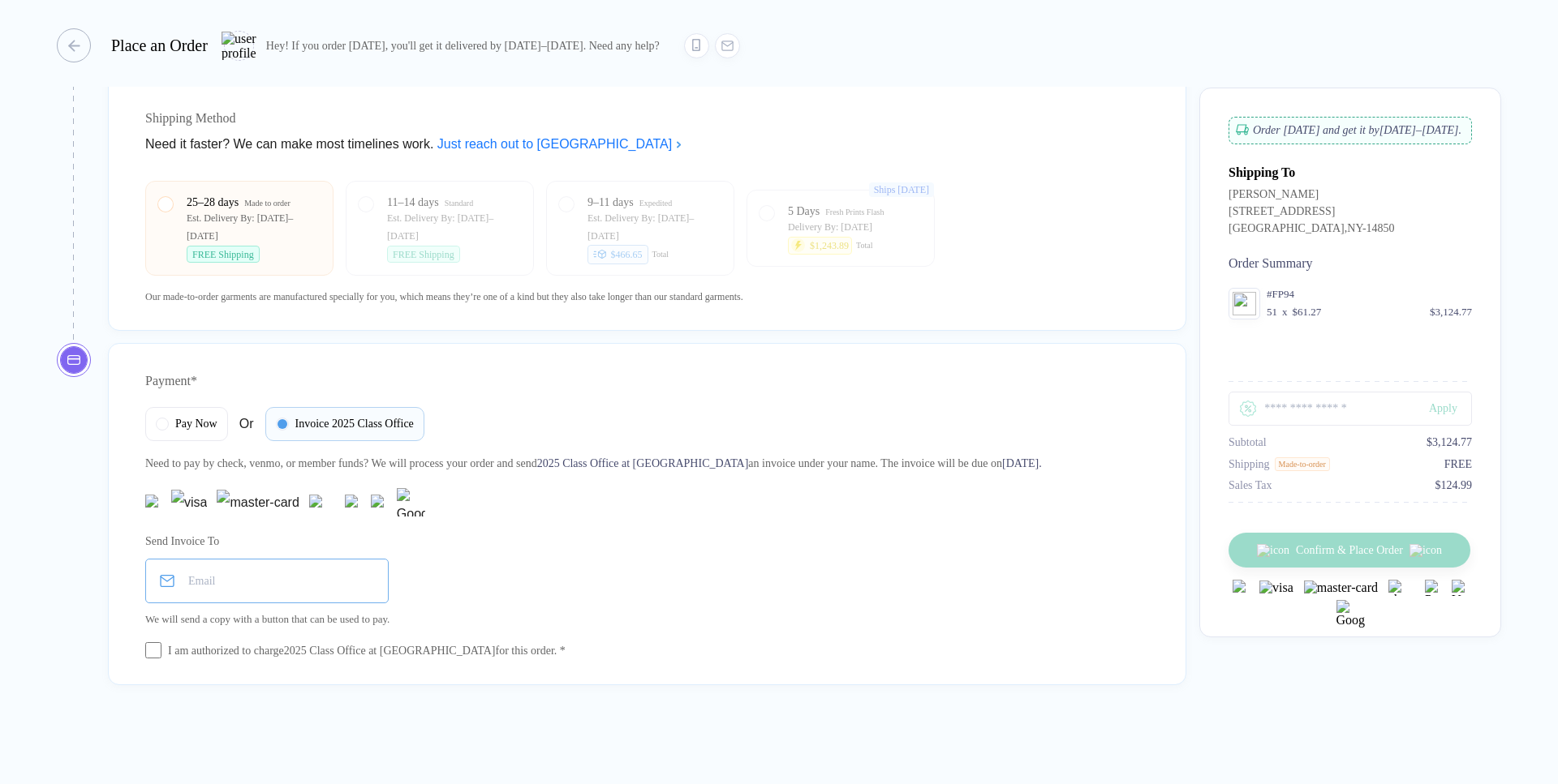
type input "51"
click at [273, 592] on input "email" at bounding box center [266, 580] width 244 height 44
type input "**********"
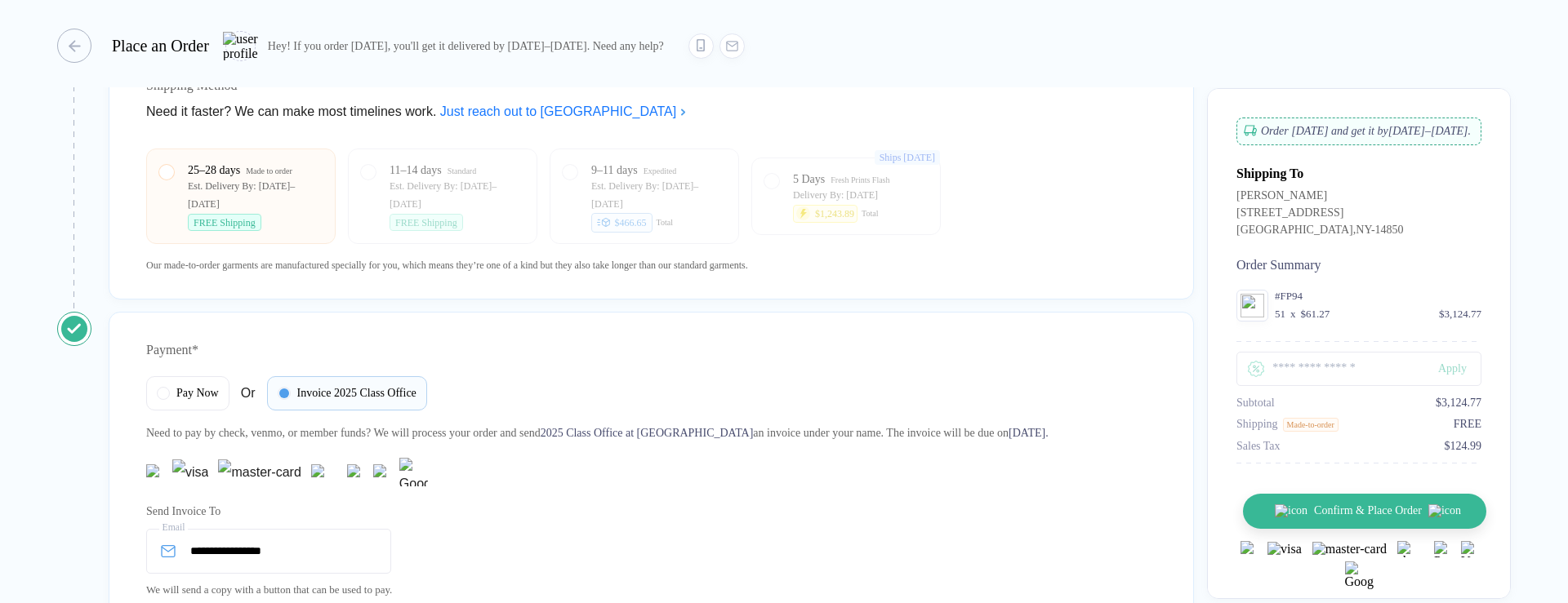
click at [1330, 517] on span "Confirm & Place Order" at bounding box center [1367, 511] width 108 height 13
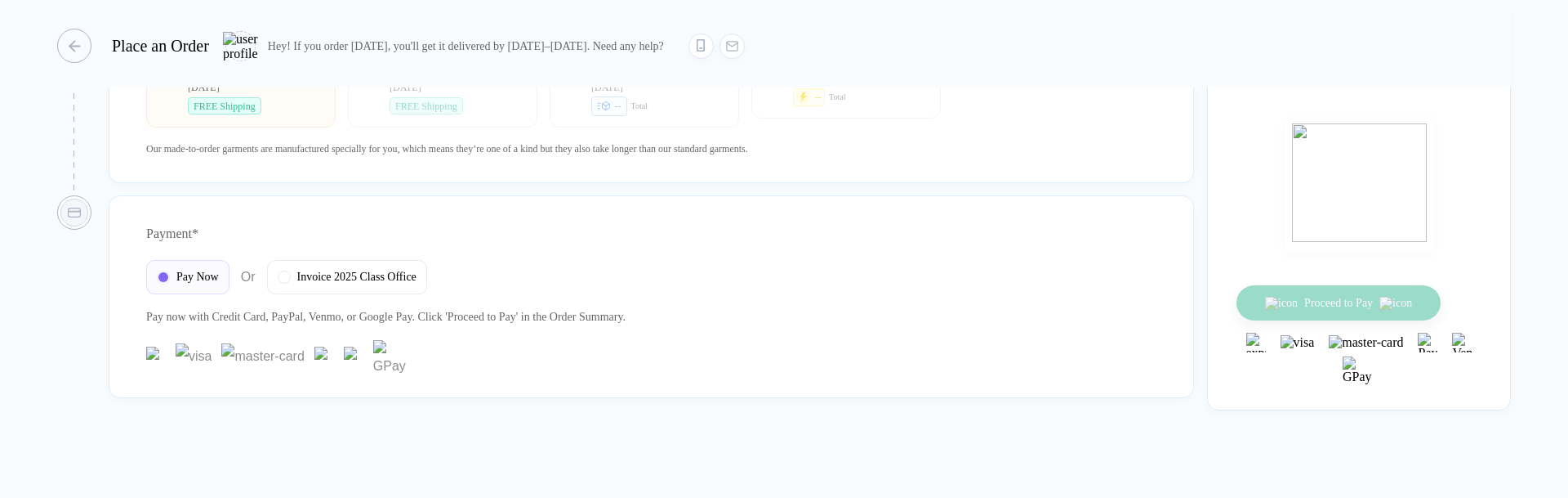
scroll to position [668, 0]
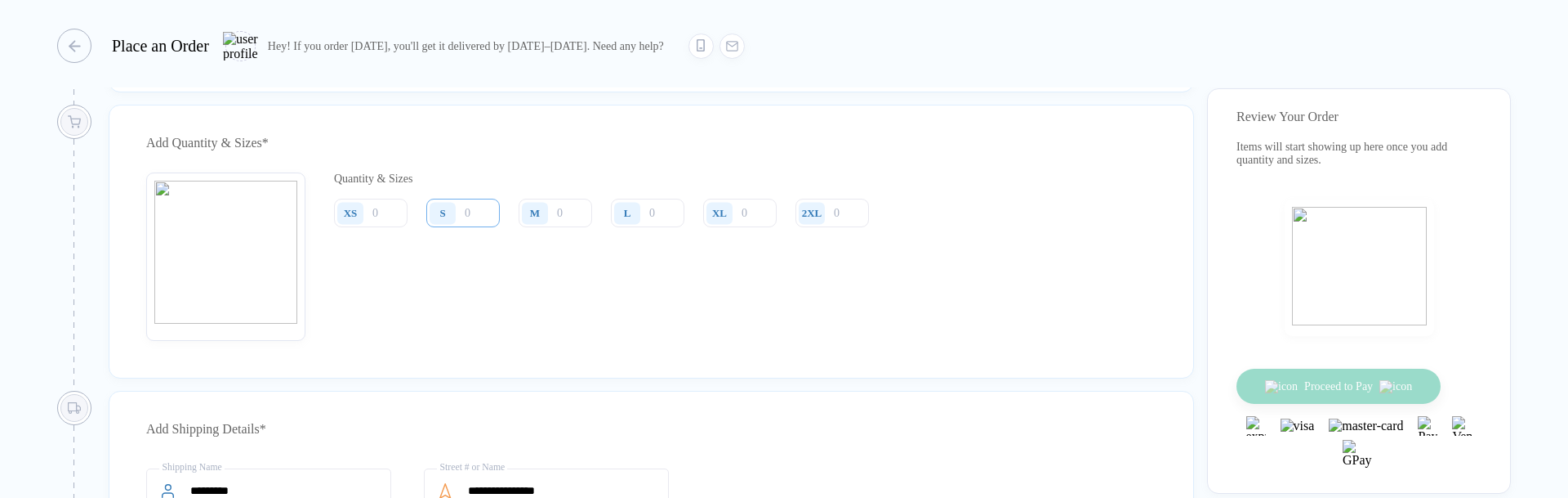
click at [465, 222] on input "number" at bounding box center [463, 213] width 74 height 28
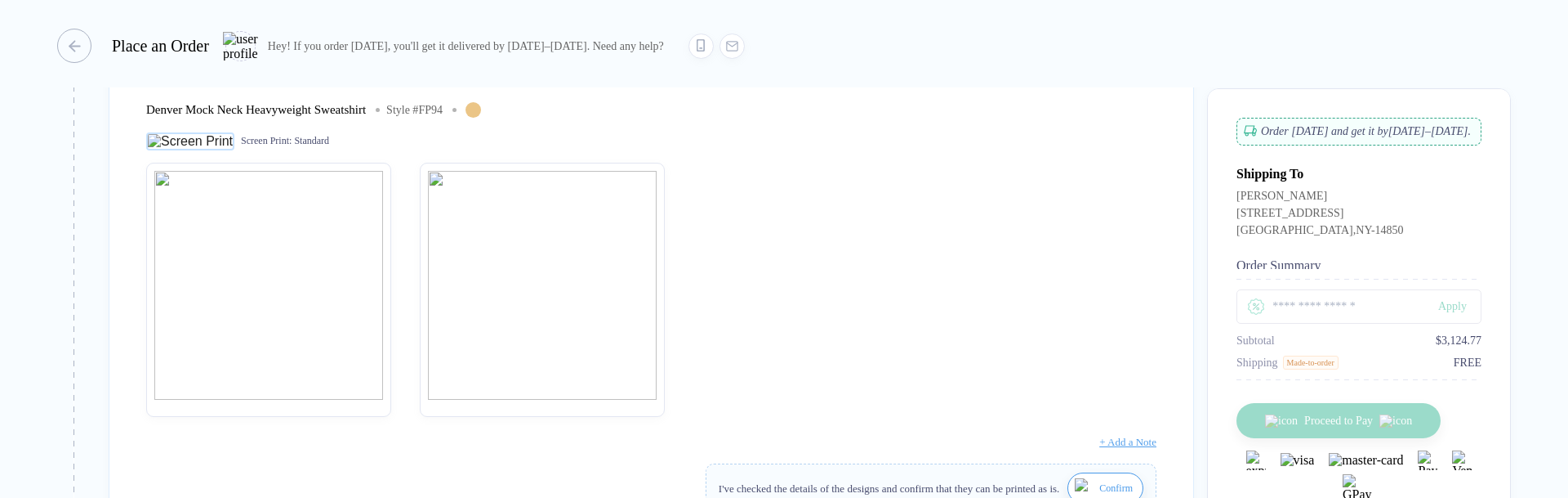
scroll to position [482, 0]
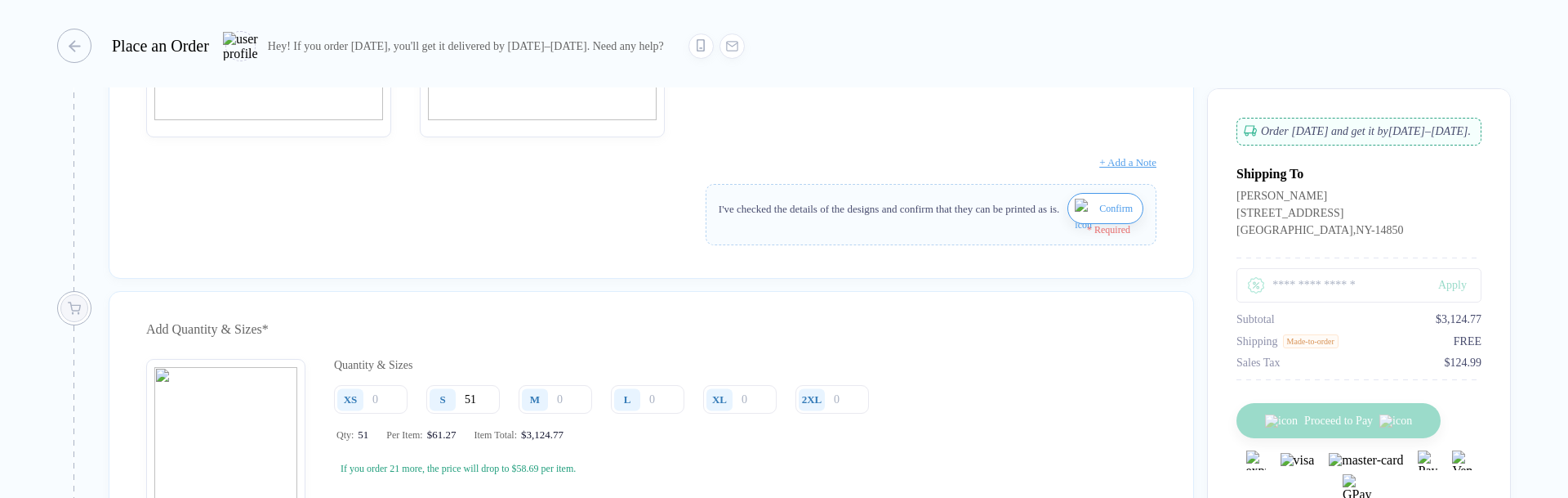
type input "51"
click at [1101, 222] on span "Confirm" at bounding box center [1116, 208] width 34 height 26
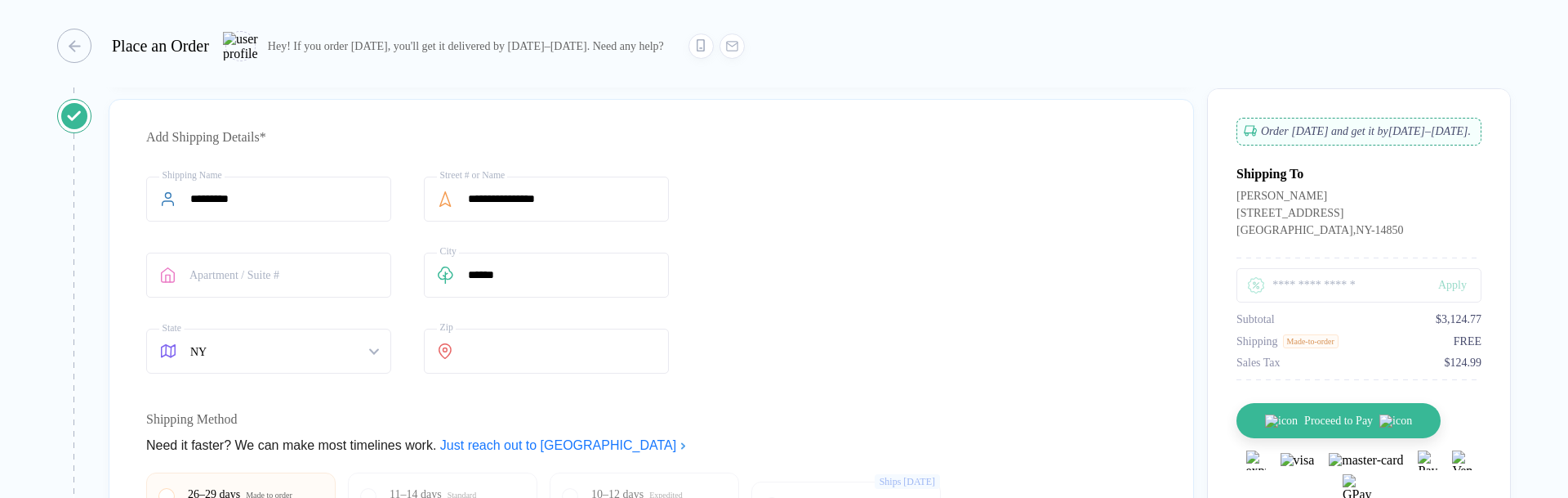
scroll to position [1401, 0]
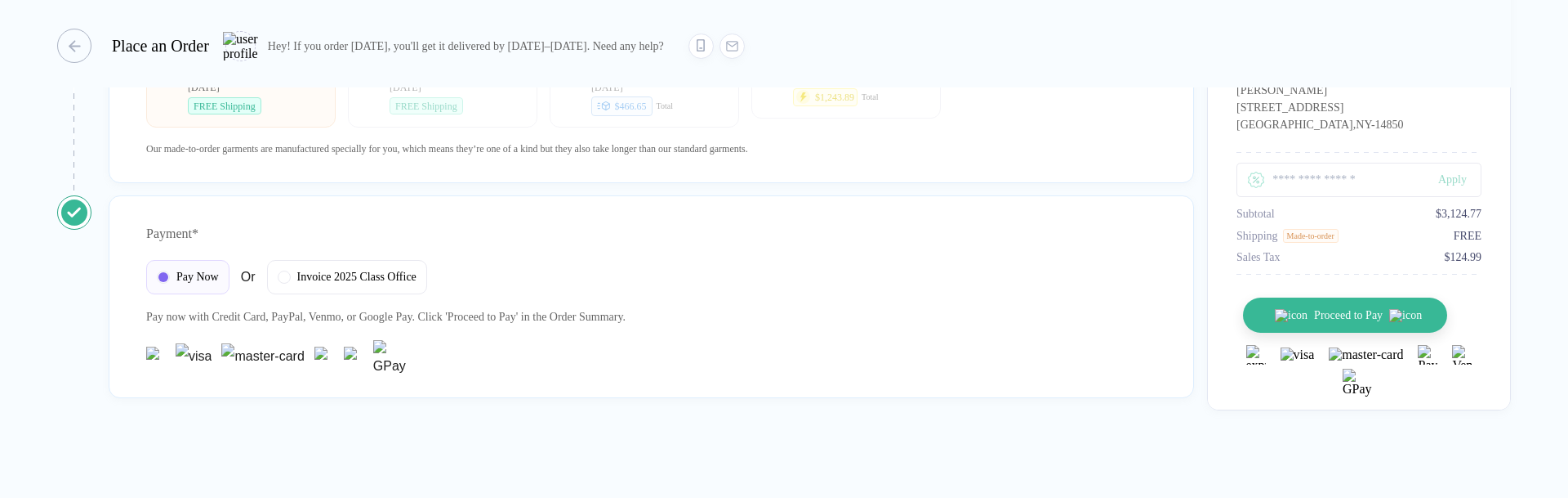
click at [1351, 317] on button "Proceed to Pay" at bounding box center [1345, 315] width 204 height 36
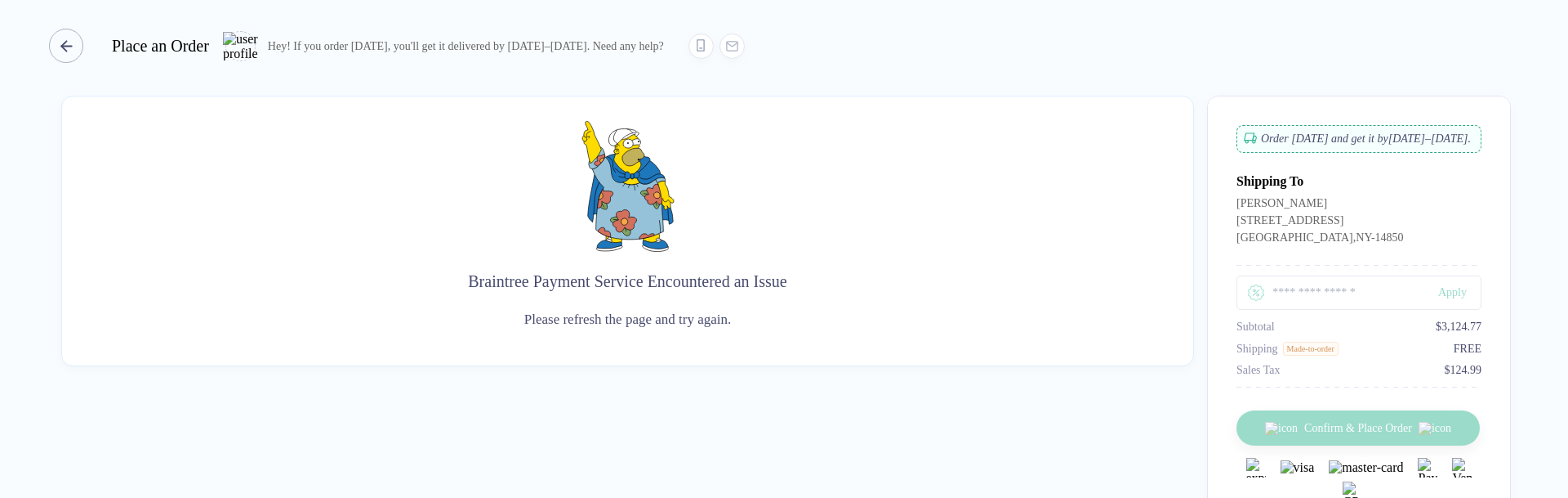
click at [71, 46] on line "button" at bounding box center [66, 46] width 10 height 0
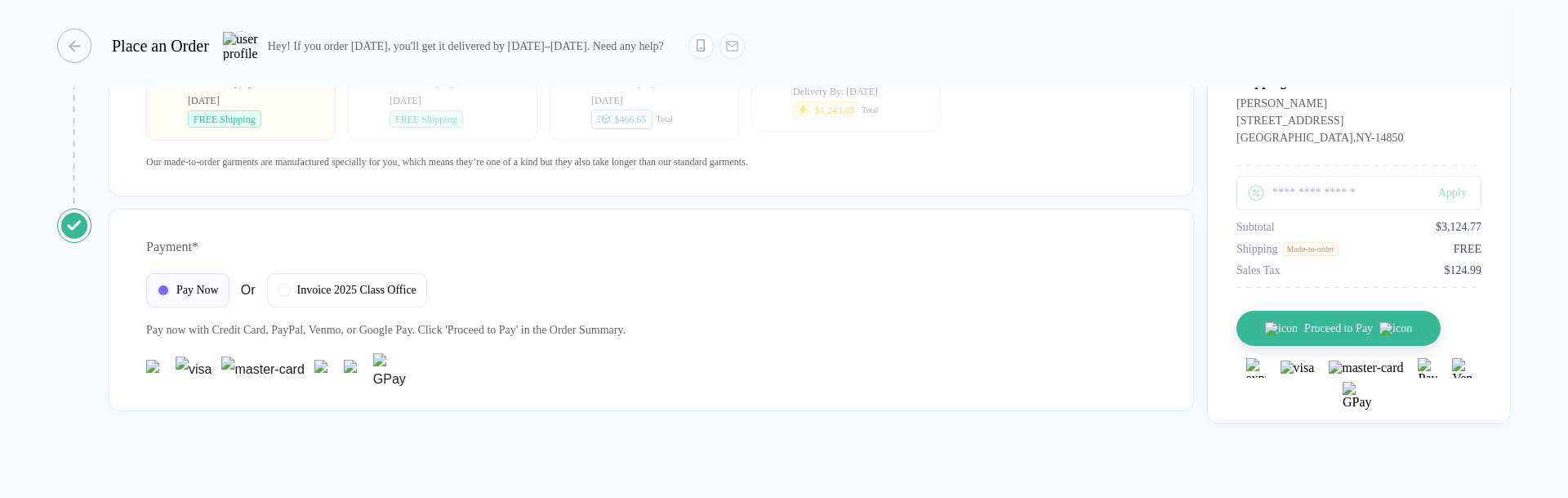
scroll to position [1401, 0]
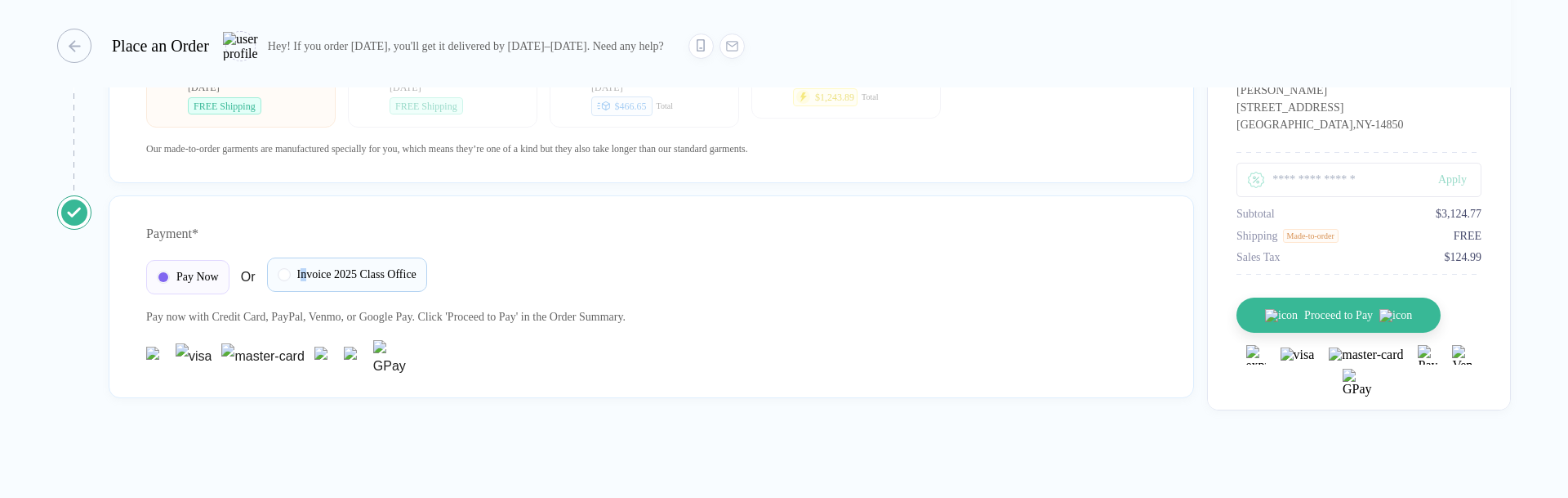
click at [309, 277] on span "Invoice 2025 Class Office" at bounding box center [356, 275] width 119 height 13
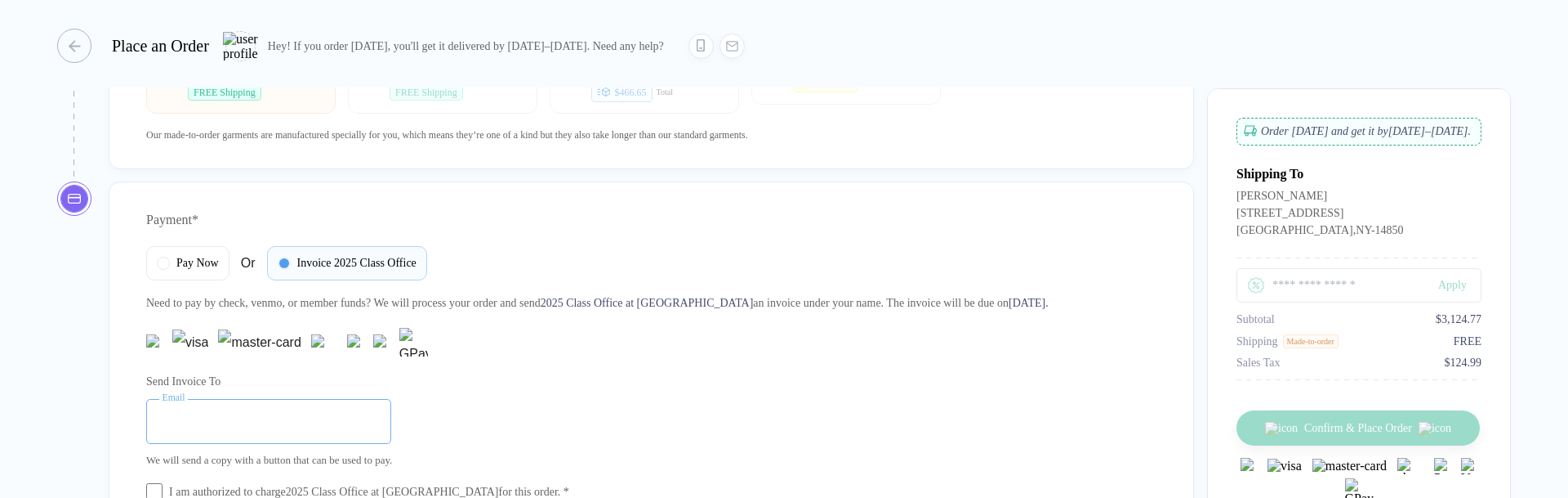
click at [294, 385] on input "email" at bounding box center [268, 420] width 245 height 45
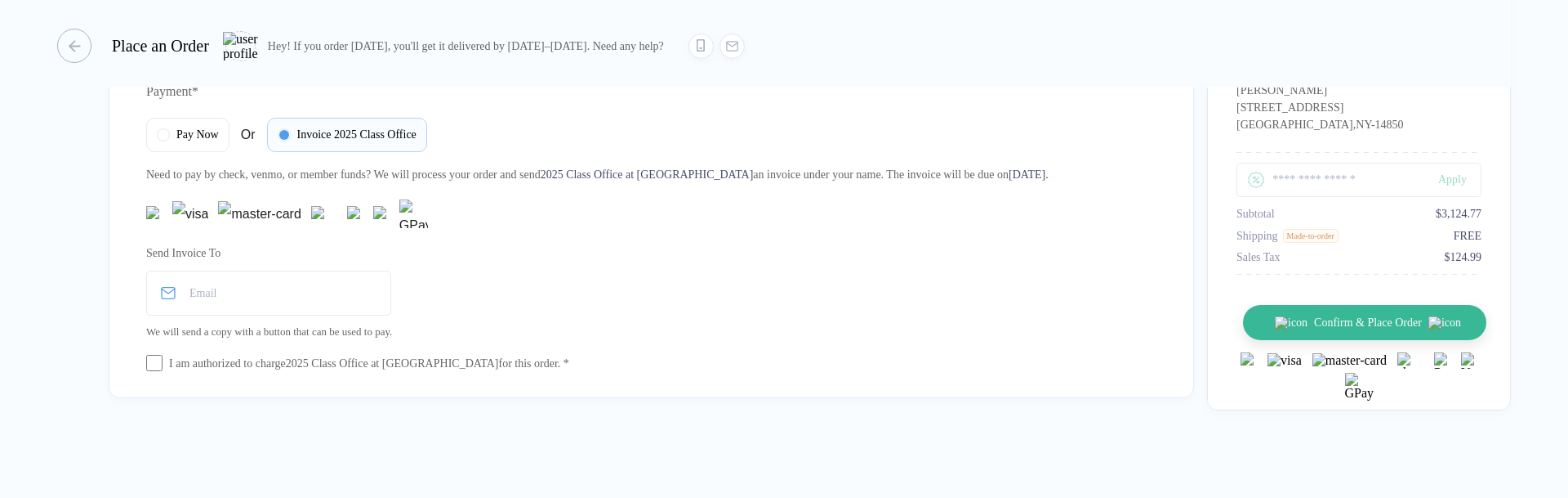
click at [1437, 326] on button "Confirm & Place Order" at bounding box center [1364, 322] width 243 height 36
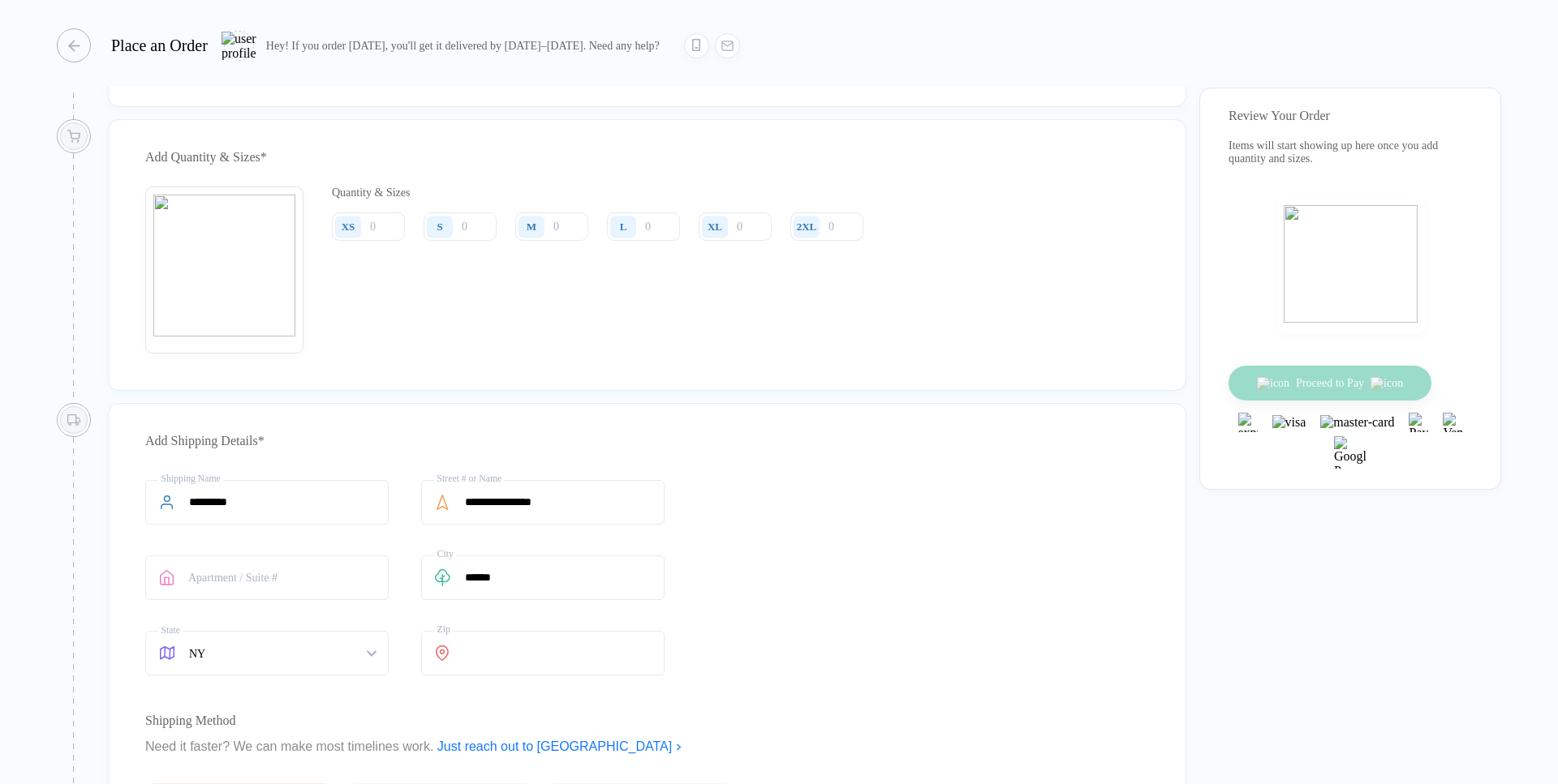
scroll to position [369, 0]
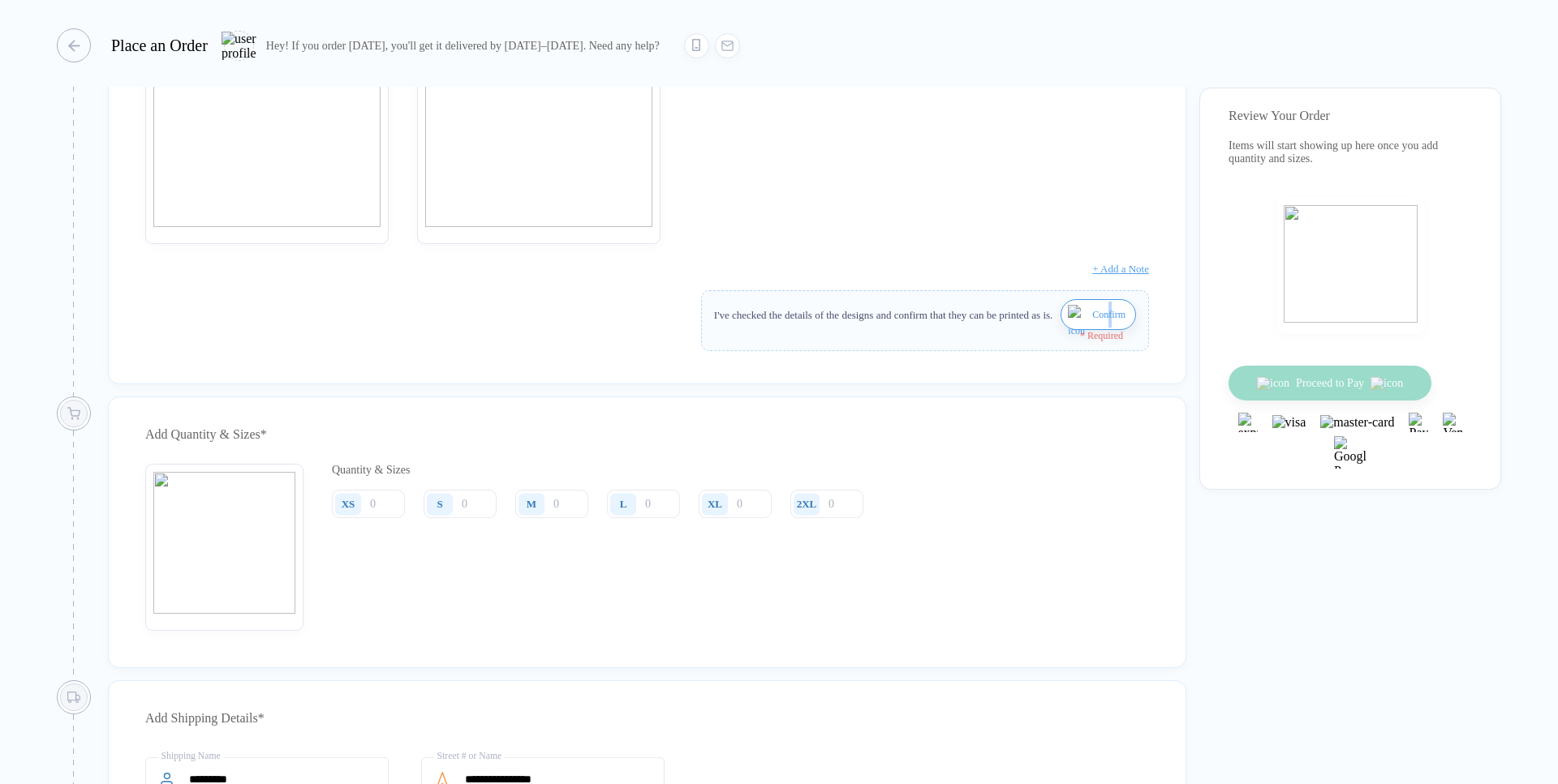
click at [1108, 320] on span "Confirm" at bounding box center [1109, 314] width 34 height 26
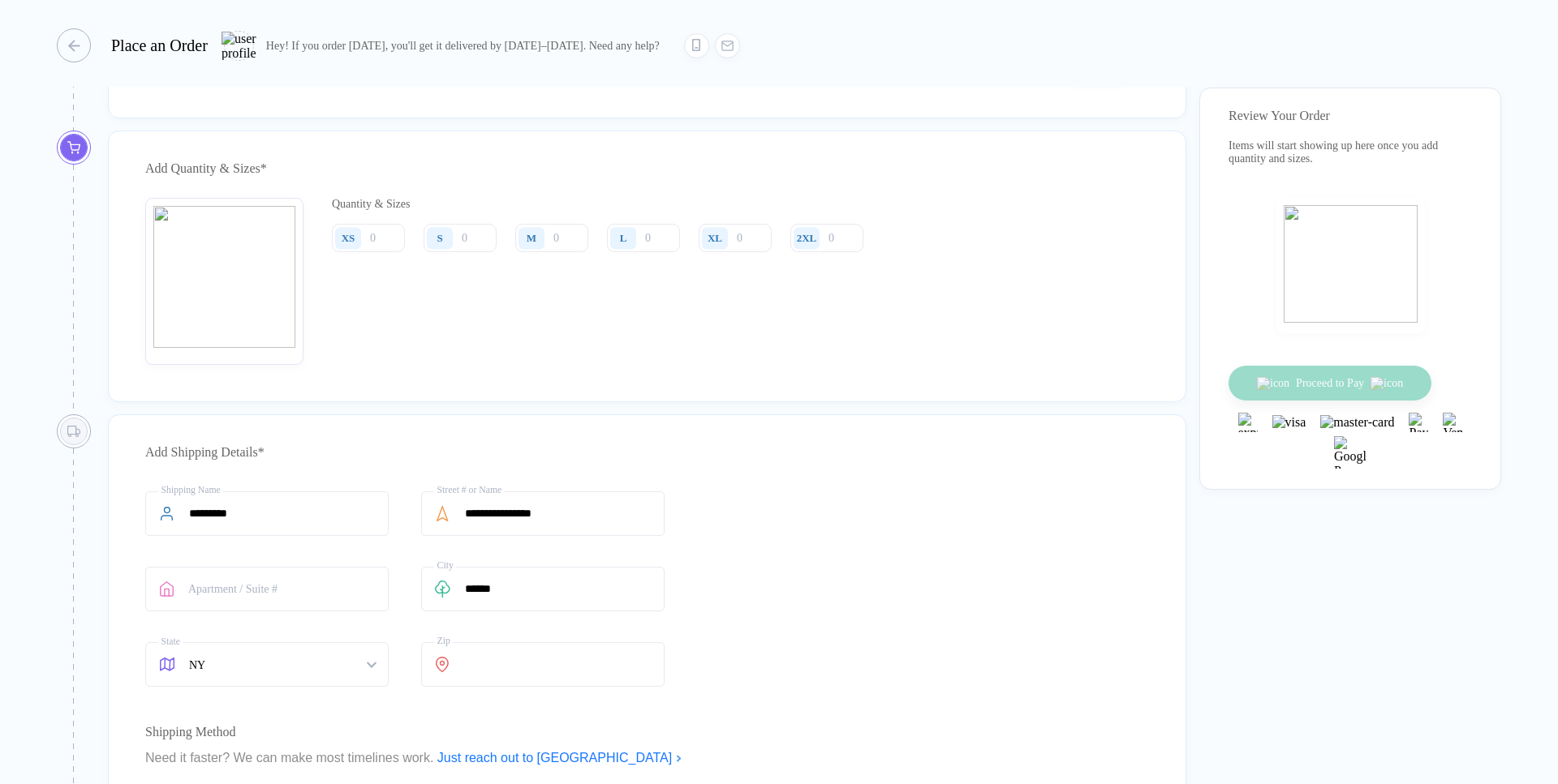
scroll to position [647, 0]
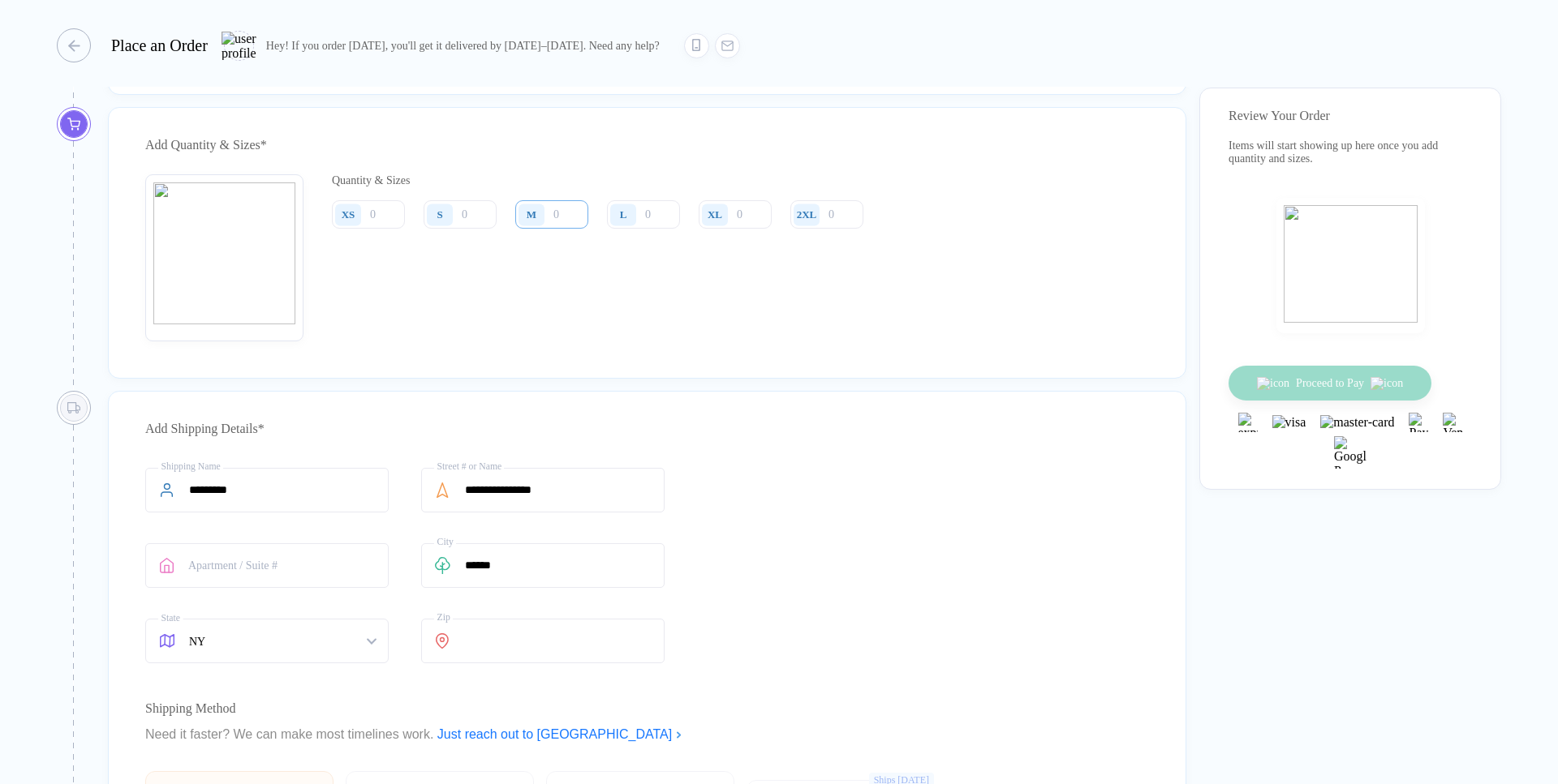
click at [567, 229] on input "number" at bounding box center [552, 214] width 73 height 28
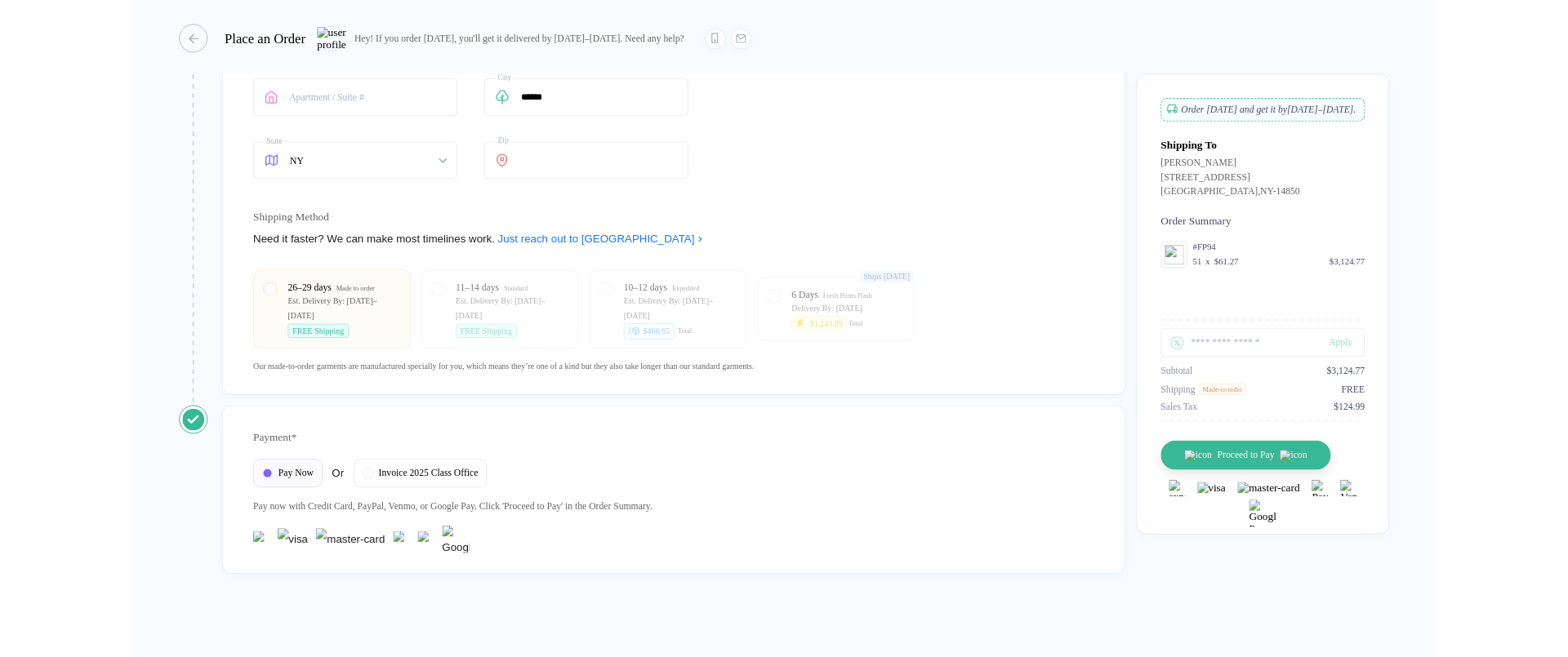
scroll to position [1117, 0]
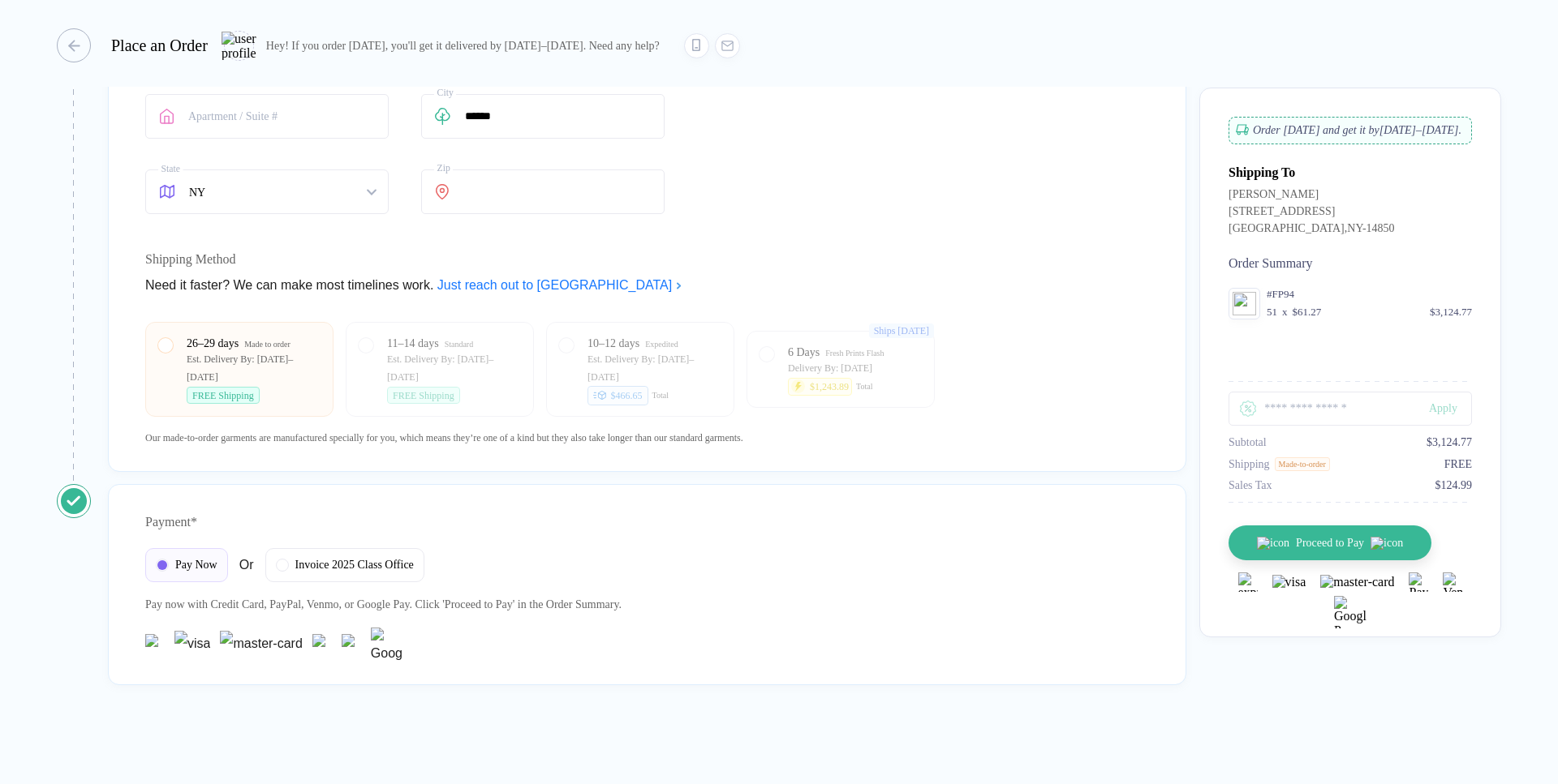
type input "51"
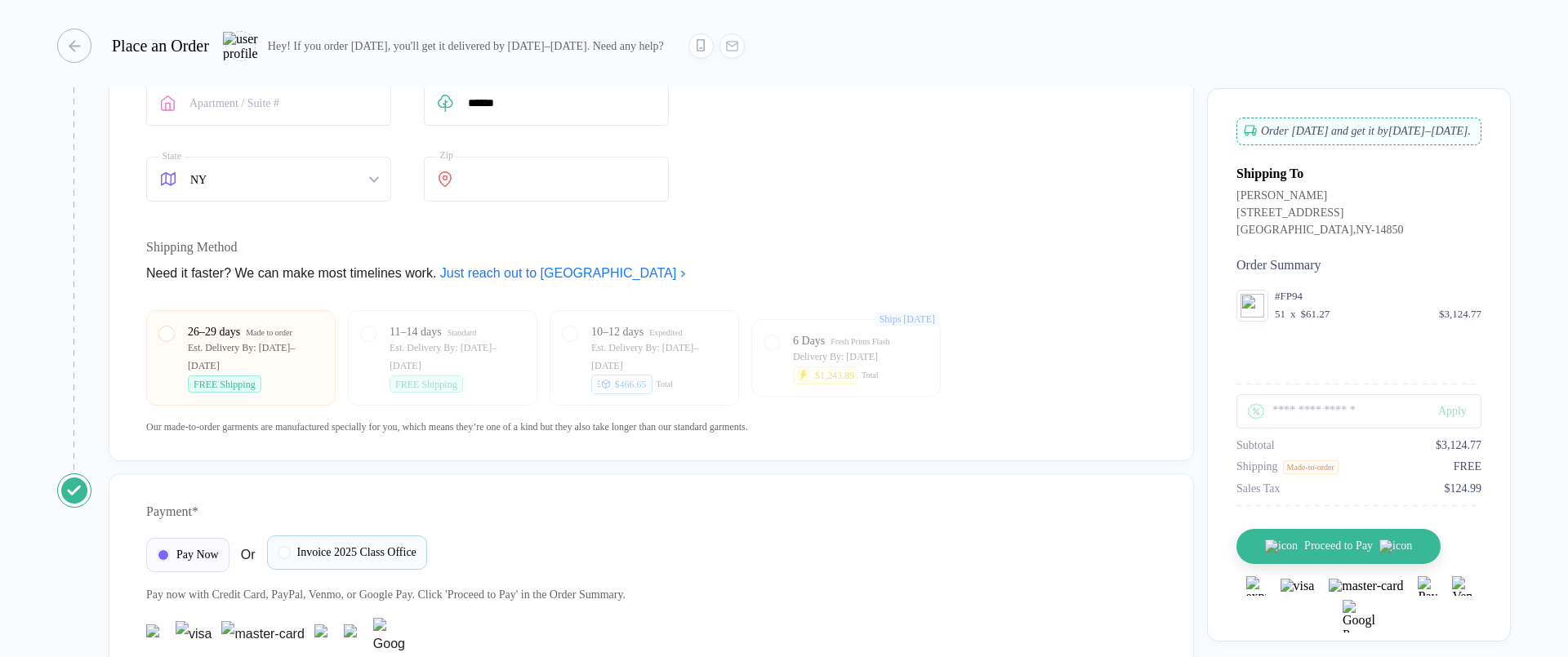
click at [335, 559] on span "Invoice 2025 Class Office" at bounding box center [356, 552] width 119 height 13
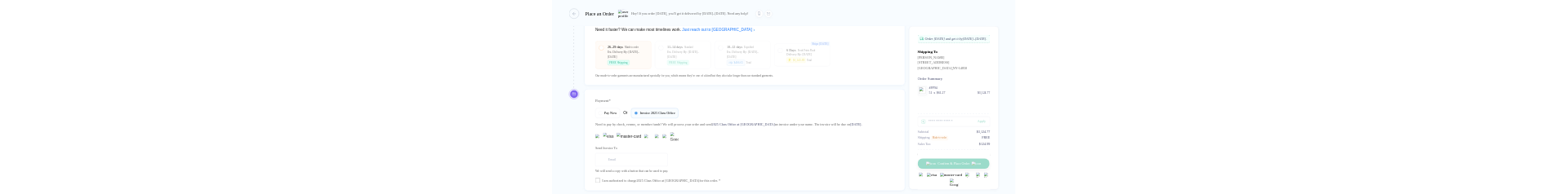
scroll to position [1411, 0]
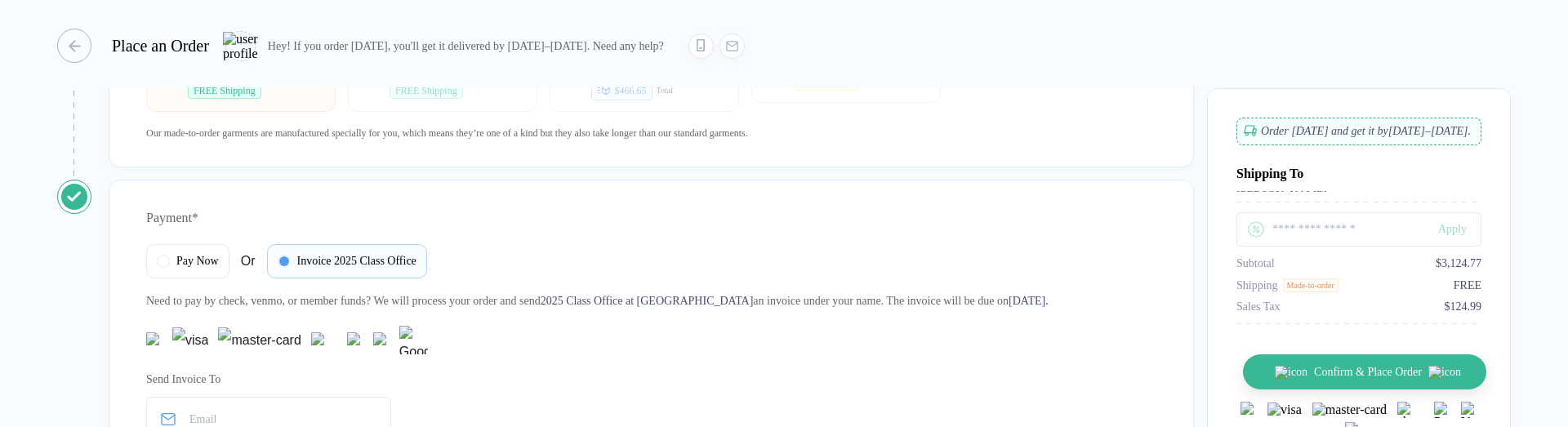
click at [1342, 380] on button "Confirm & Place Order" at bounding box center [1364, 372] width 243 height 36
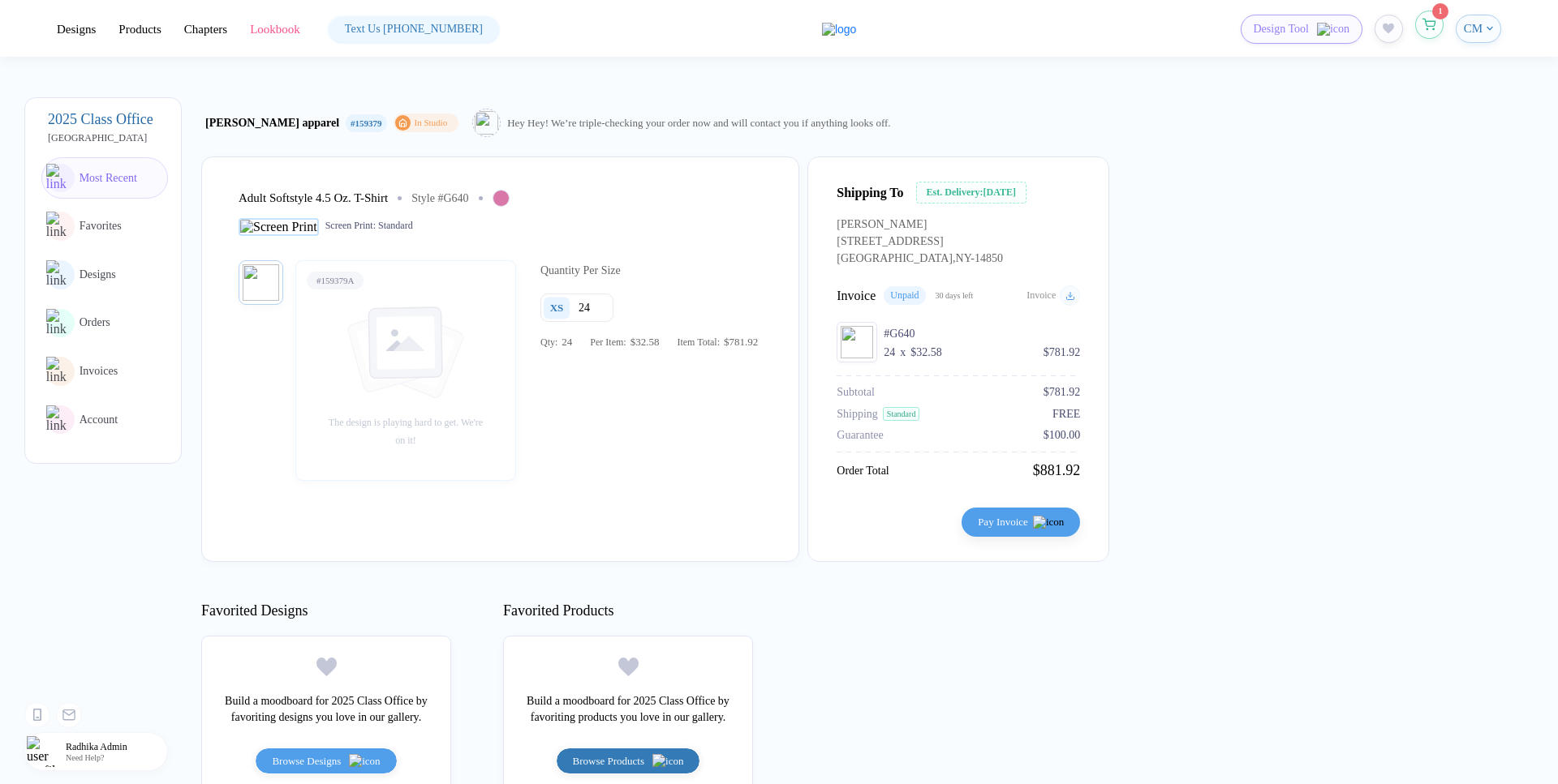
click at [1437, 30] on button "button" at bounding box center [1428, 24] width 28 height 28
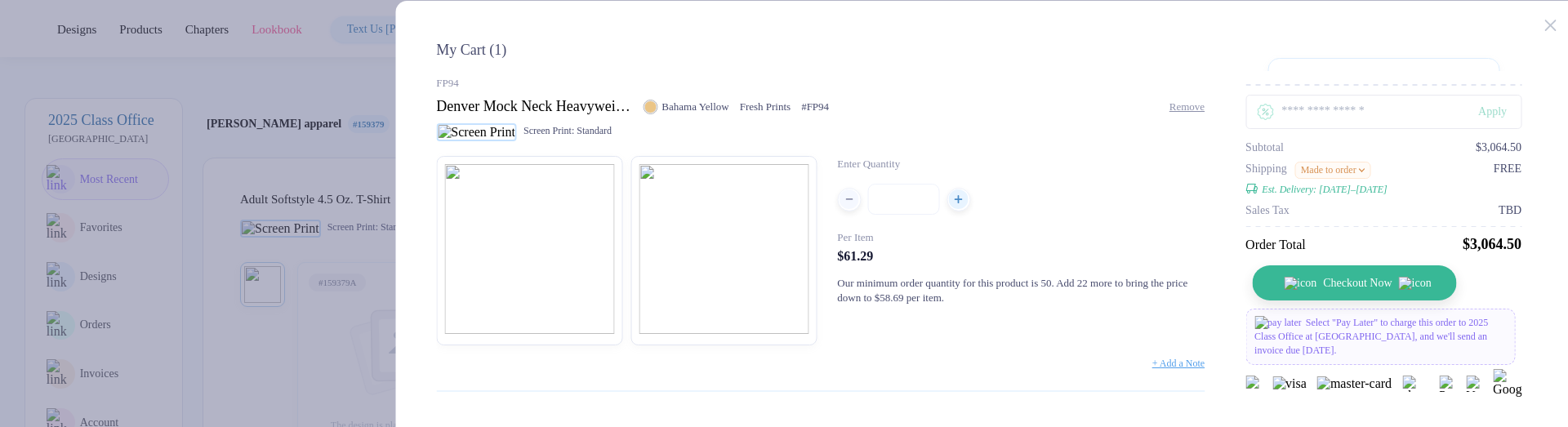
click at [1377, 292] on button "Checkout Now" at bounding box center [1354, 283] width 205 height 36
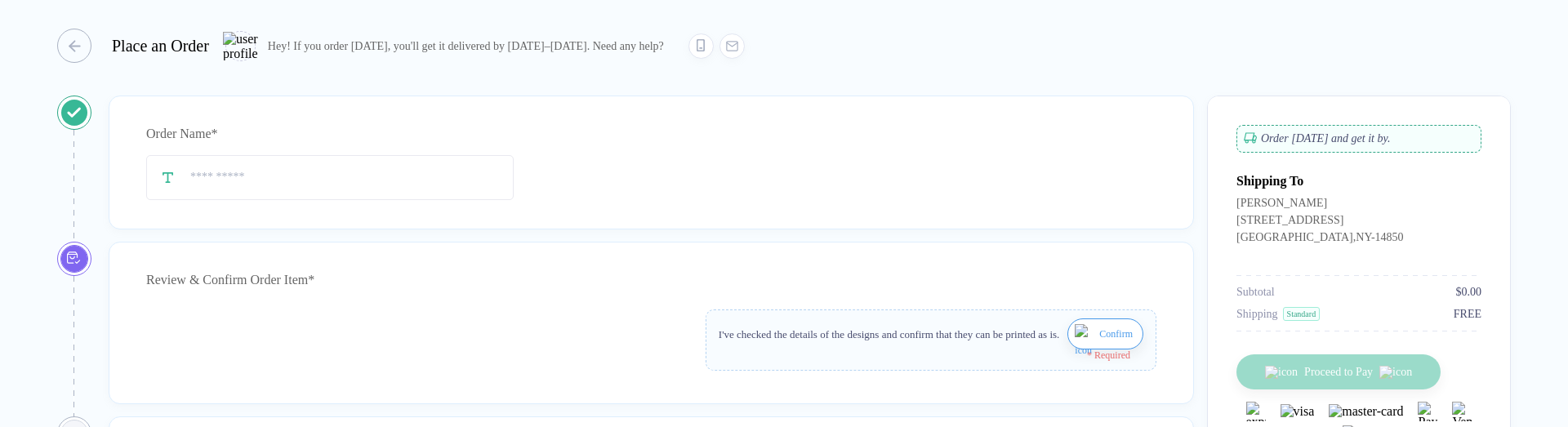
type input "****"
